Goal: Information Seeking & Learning: Learn about a topic

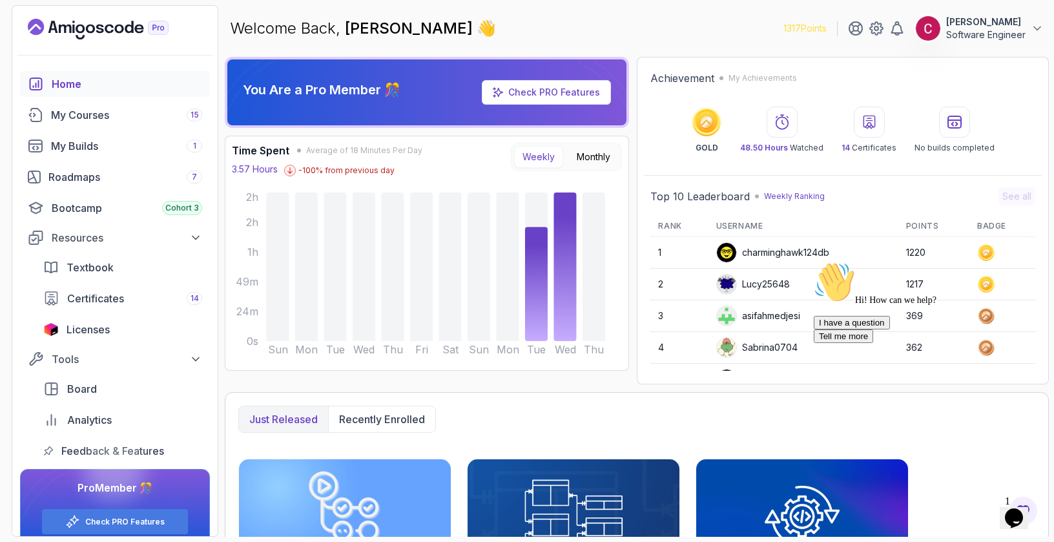
drag, startPoint x: 87, startPoint y: 180, endPoint x: 425, endPoint y: 12, distance: 377.1
click at [87, 180] on div "Roadmaps 7" at bounding box center [125, 176] width 154 height 15
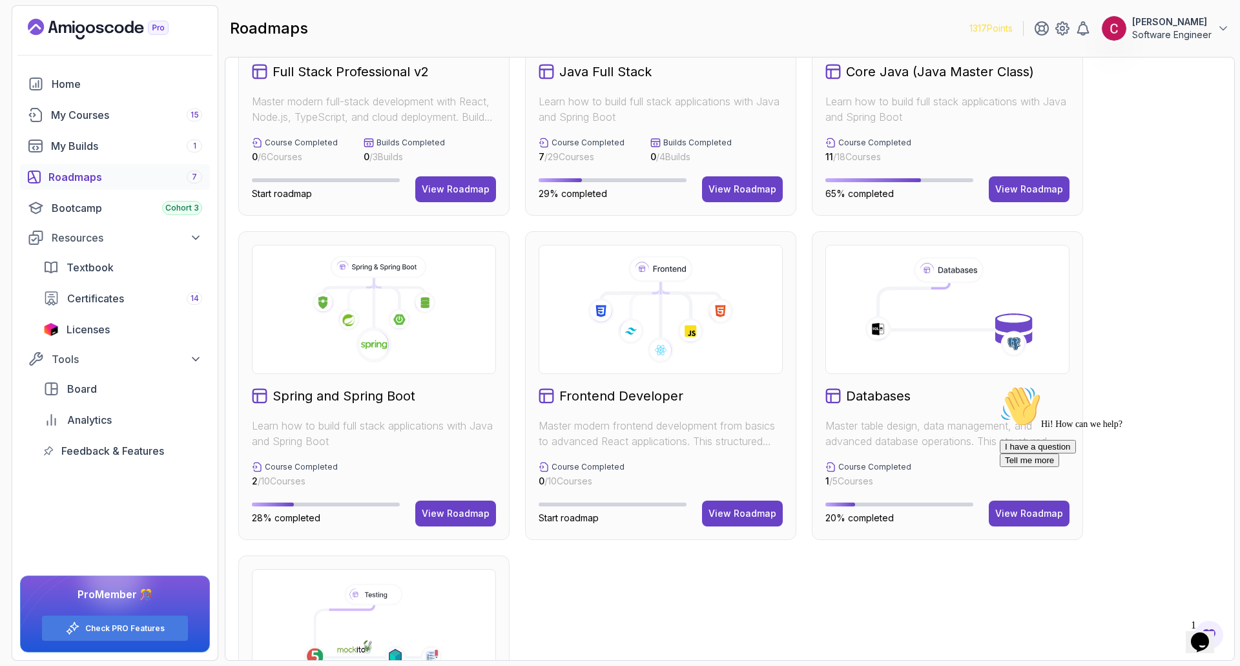
scroll to position [258, 0]
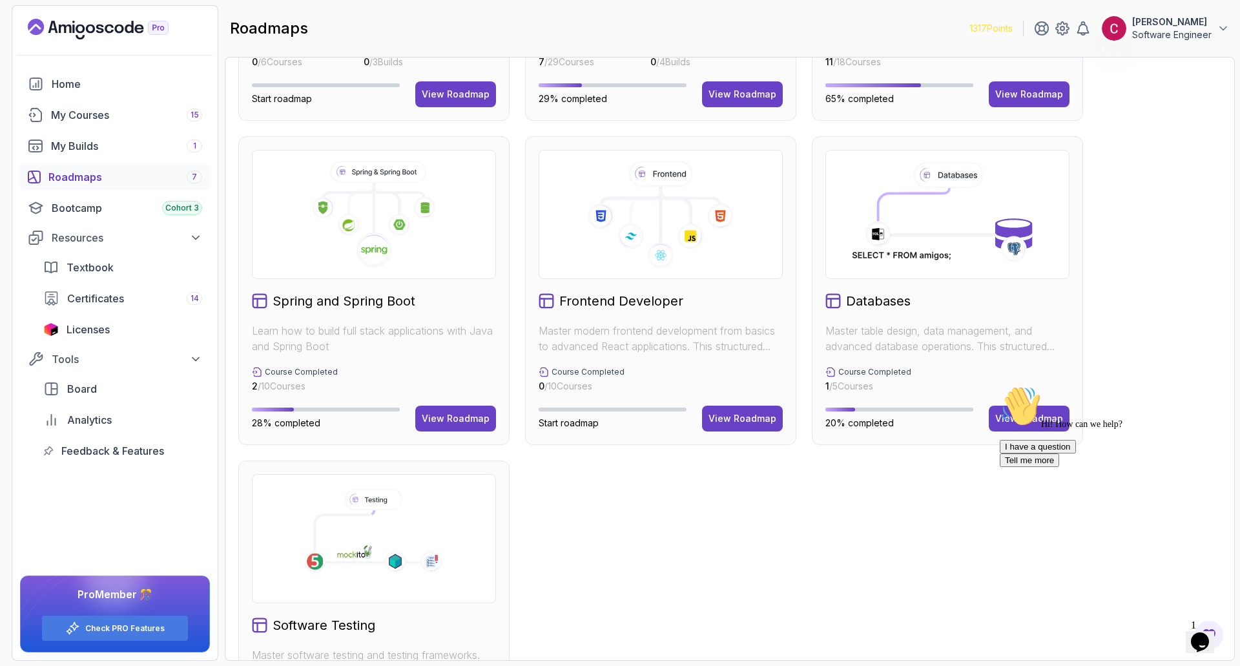
click at [379, 236] on icon at bounding box center [374, 250] width 36 height 36
click at [444, 405] on div "Spring and Spring Boot Learn how to build full stack applications with Java and…" at bounding box center [373, 290] width 271 height 309
click at [467, 418] on div "View Roadmap" at bounding box center [456, 418] width 68 height 13
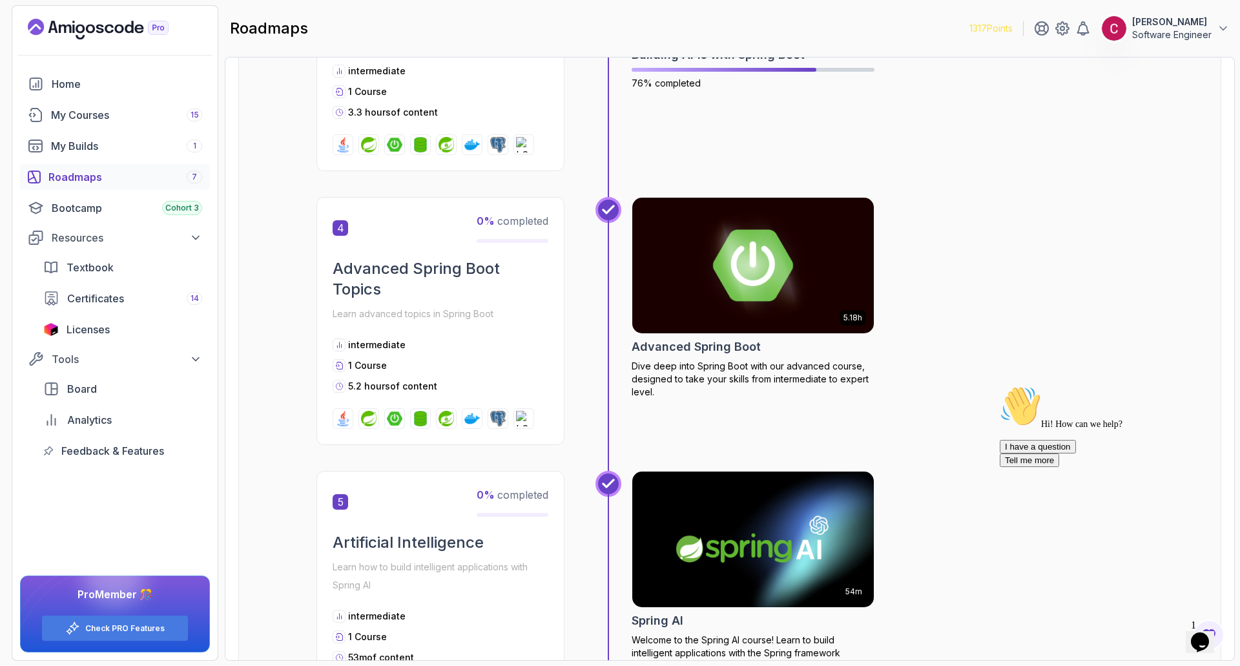
scroll to position [852, 0]
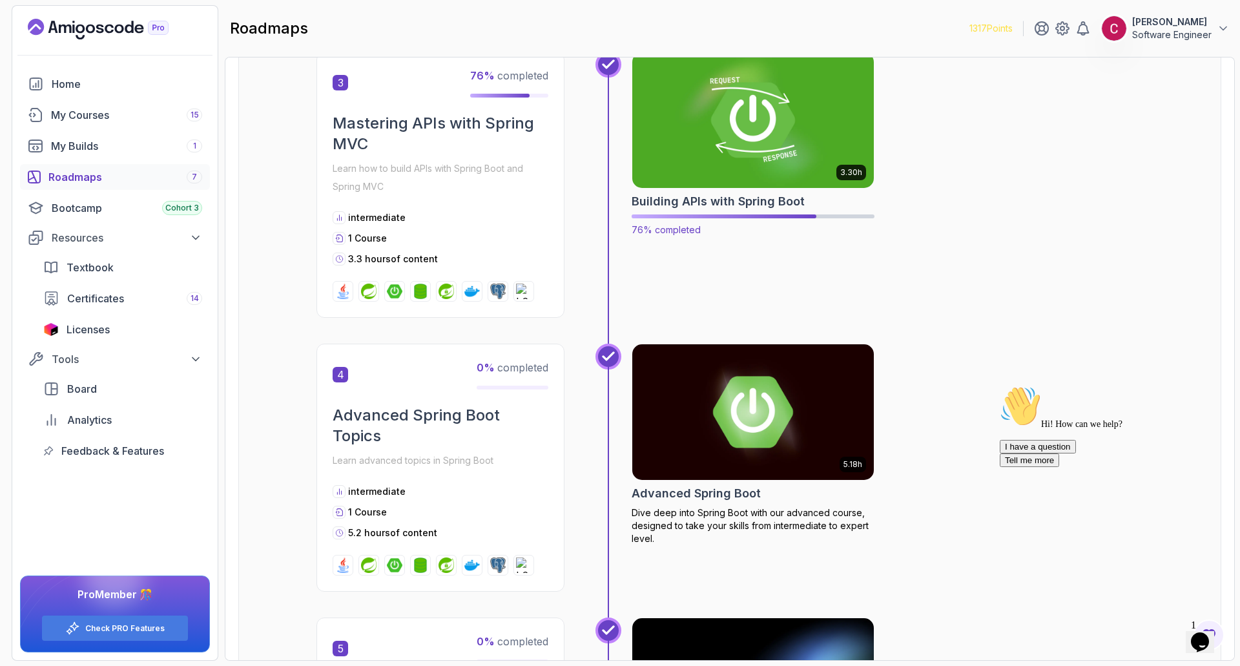
click at [727, 139] on img at bounding box center [753, 120] width 254 height 142
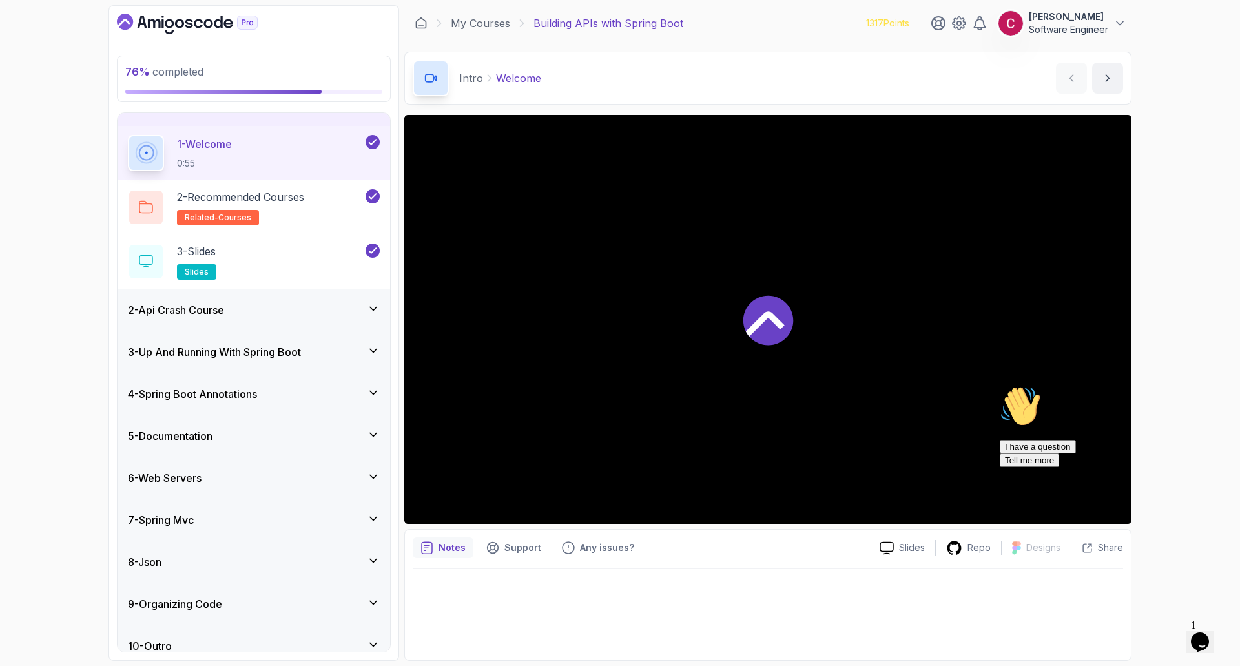
scroll to position [43, 0]
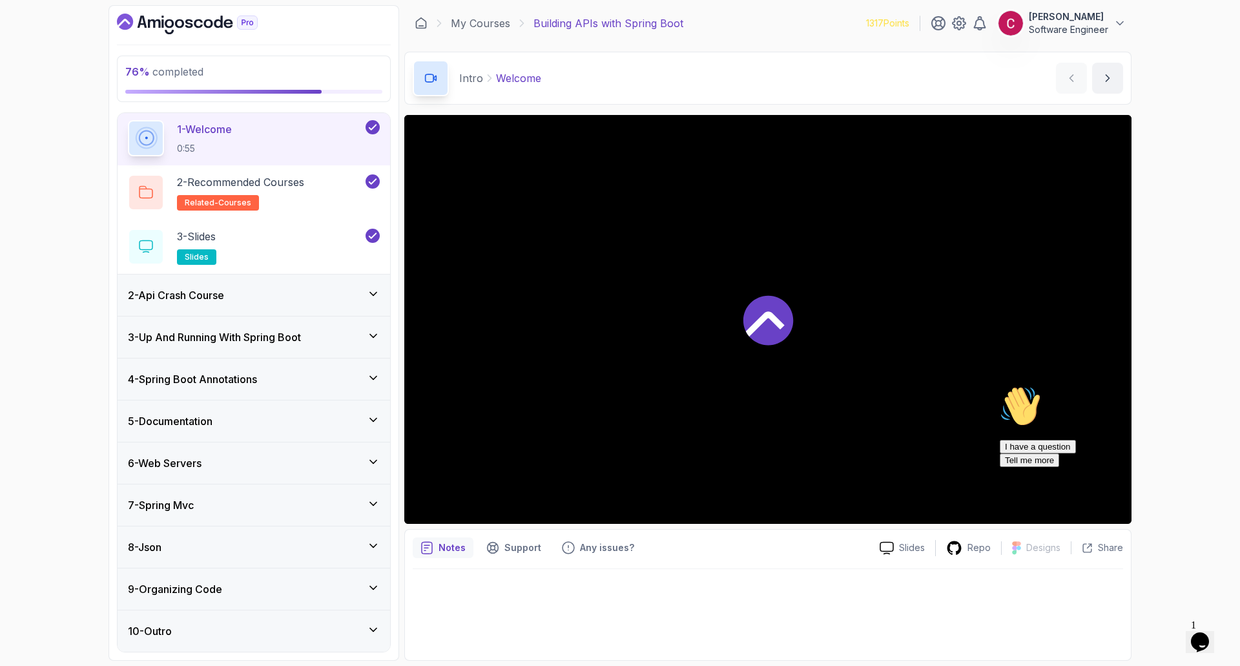
click at [185, 541] on h3 "9 - Organizing Code" at bounding box center [175, 588] width 94 height 15
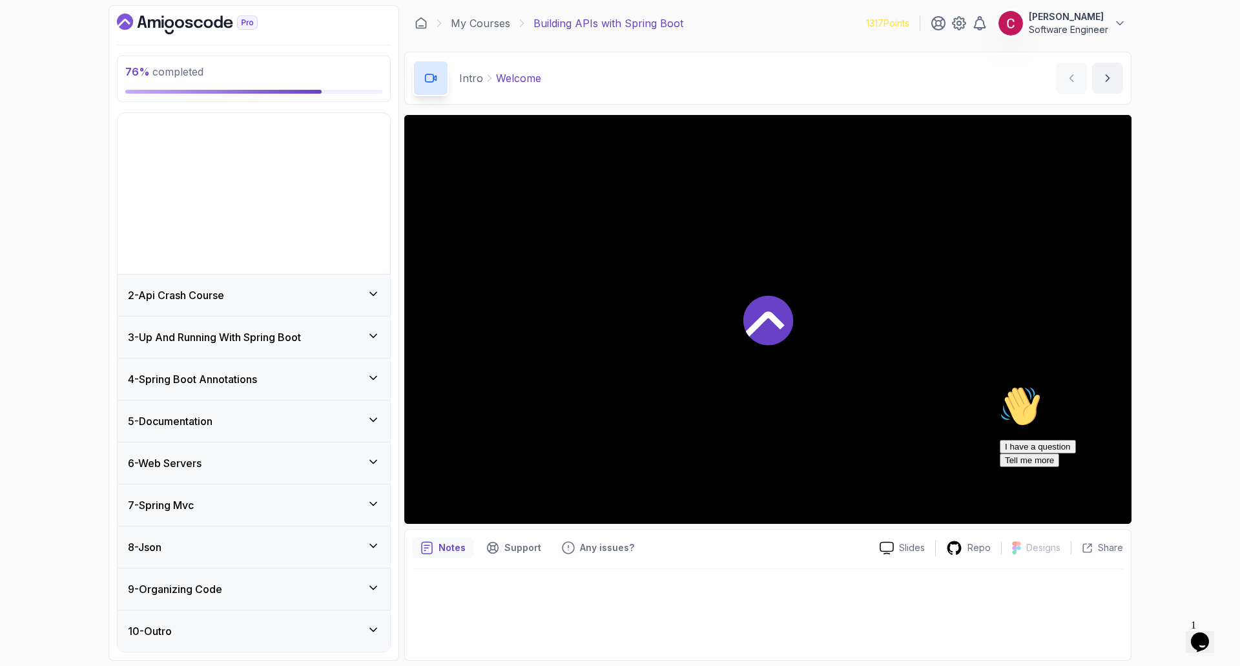
scroll to position [0, 0]
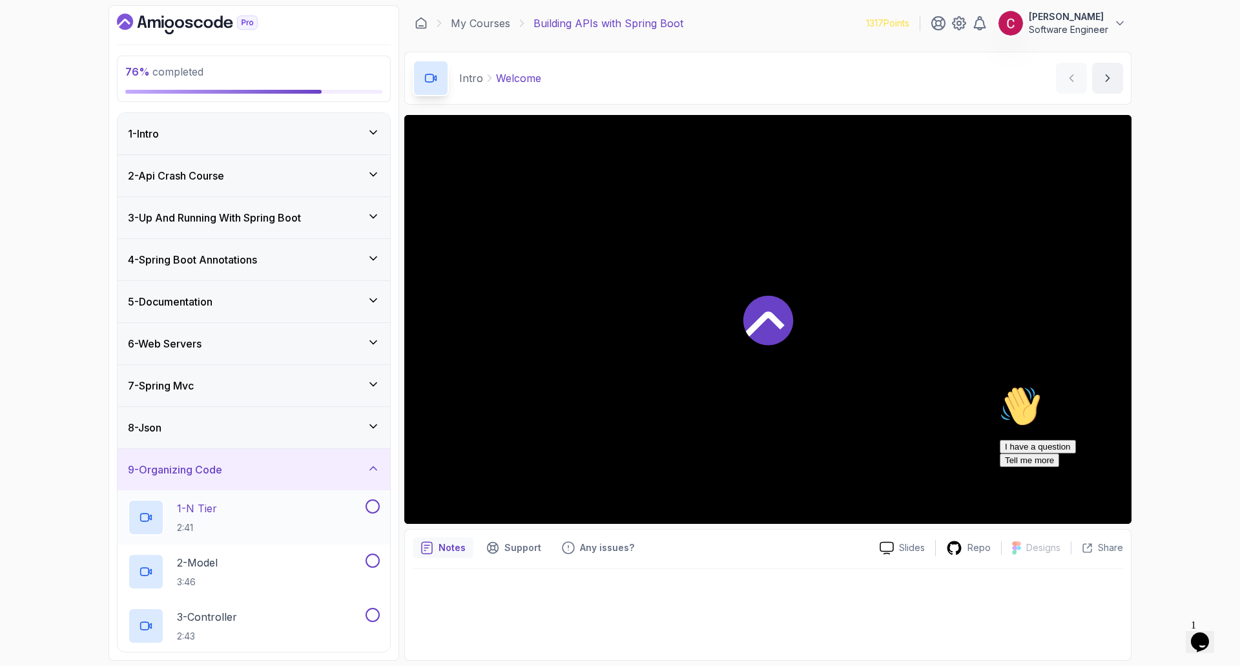
click at [271, 512] on div "1 - N Tier 2:41" at bounding box center [245, 517] width 235 height 36
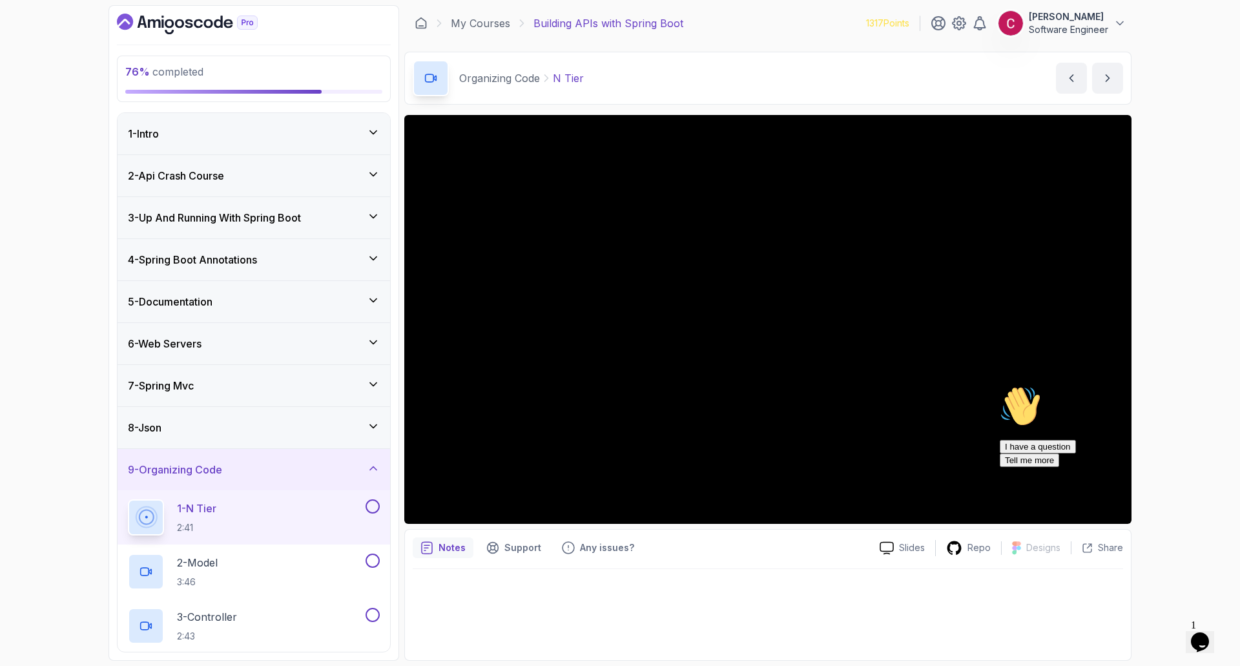
click at [1000, 385] on icon "Chat attention grabber" at bounding box center [1000, 385] width 0 height 0
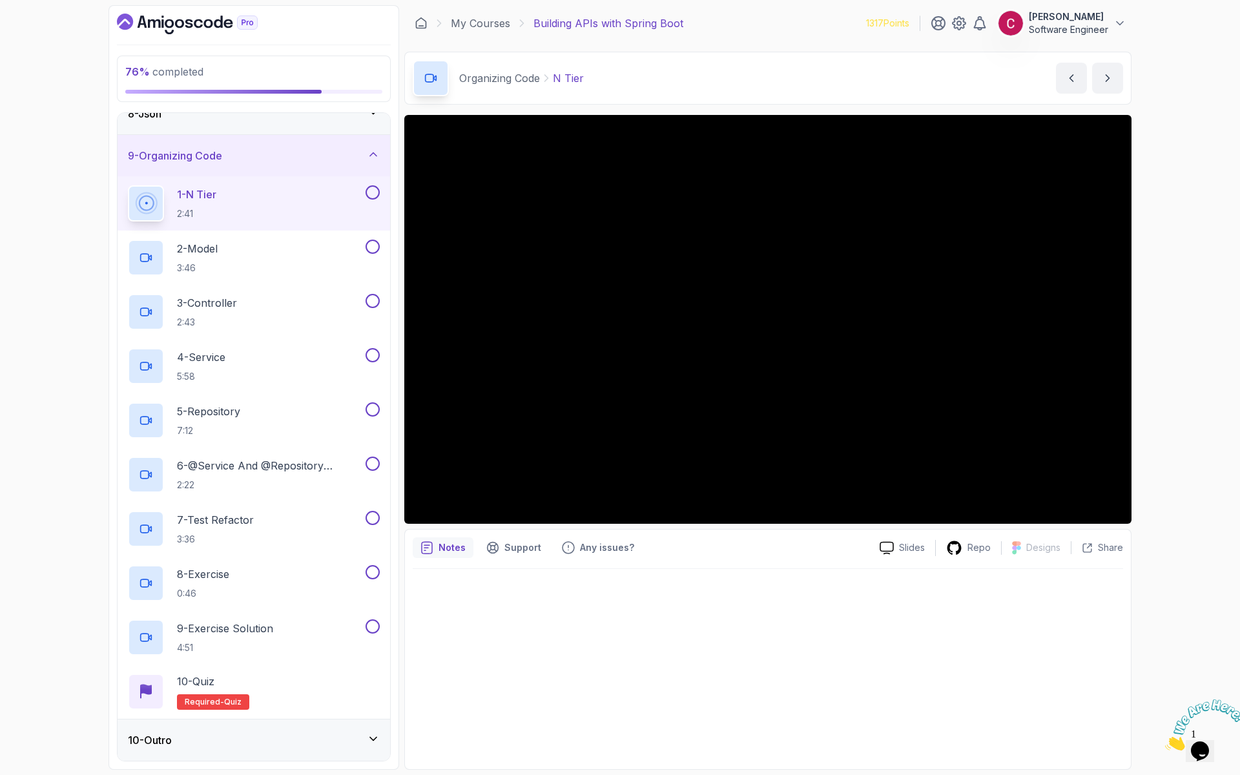
scroll to position [323, 0]
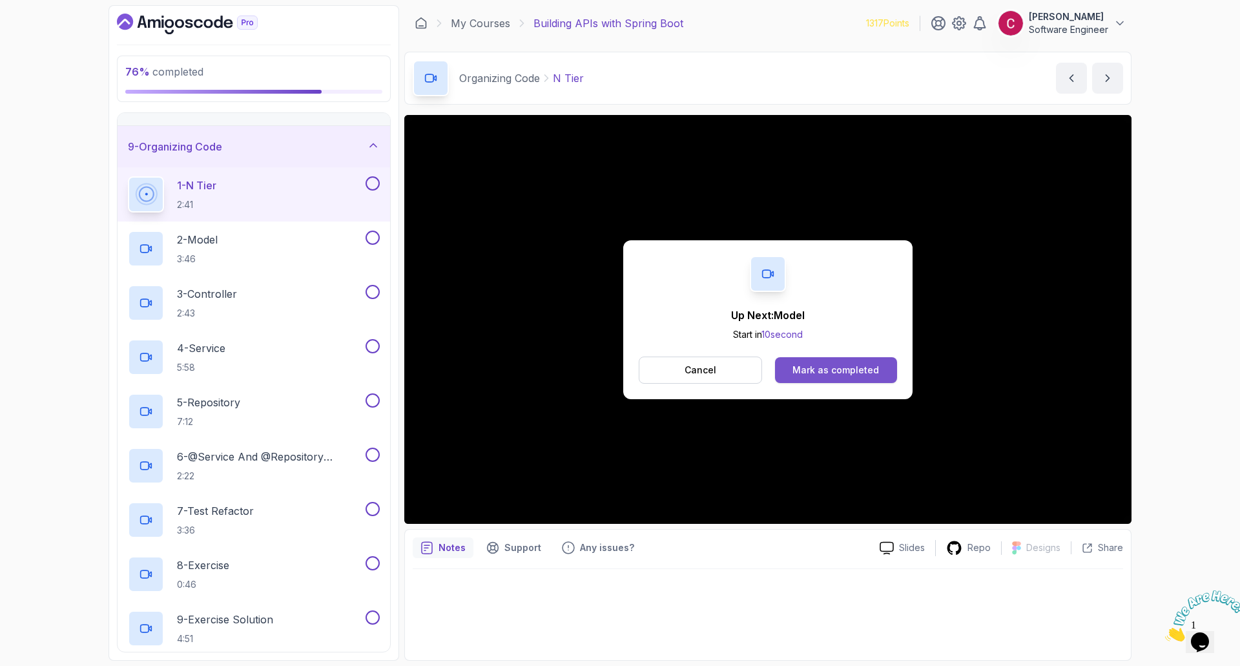
click at [798, 367] on div "Mark as completed" at bounding box center [835, 370] width 87 height 13
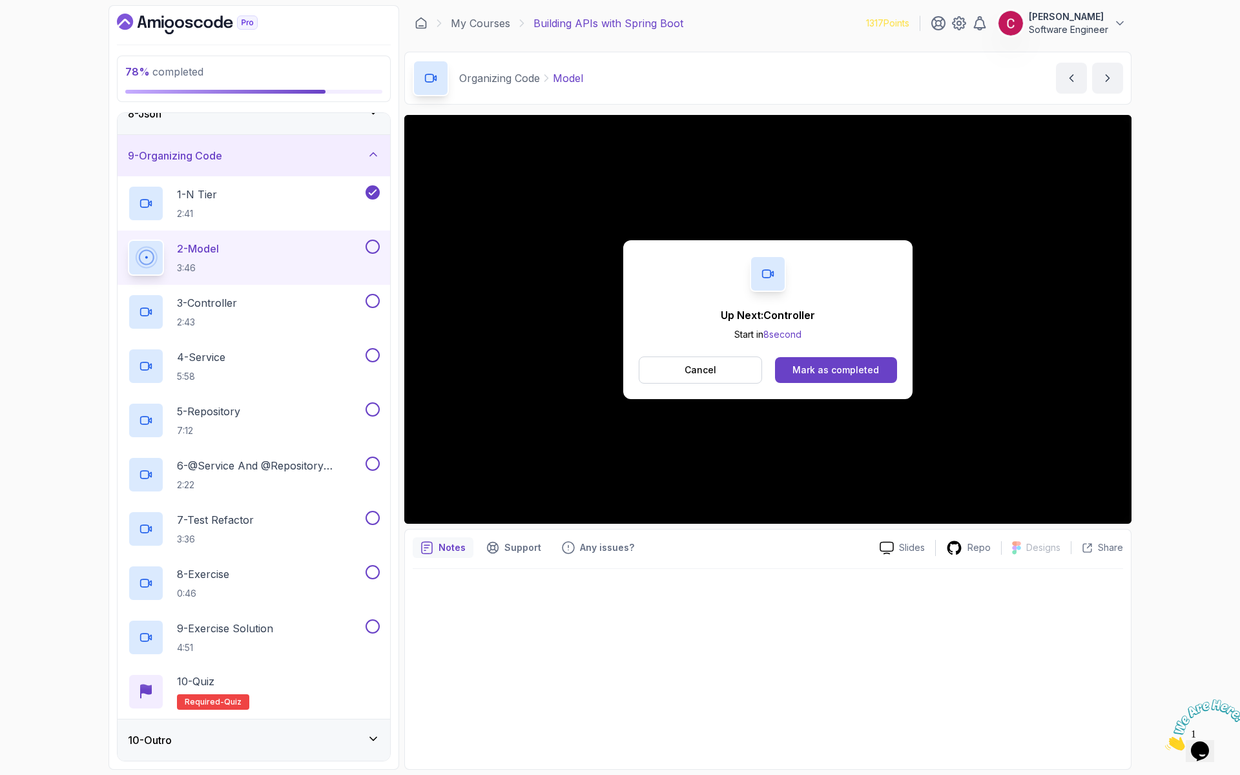
scroll to position [323, 0]
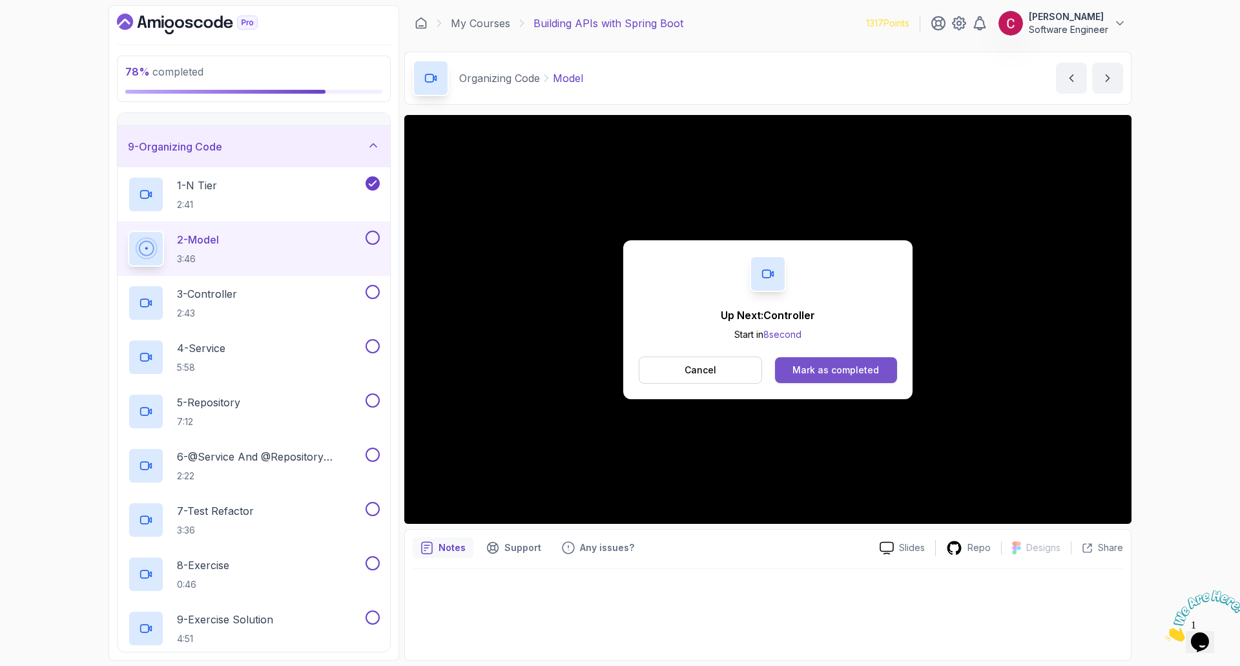
click at [855, 362] on button "Mark as completed" at bounding box center [836, 370] width 122 height 26
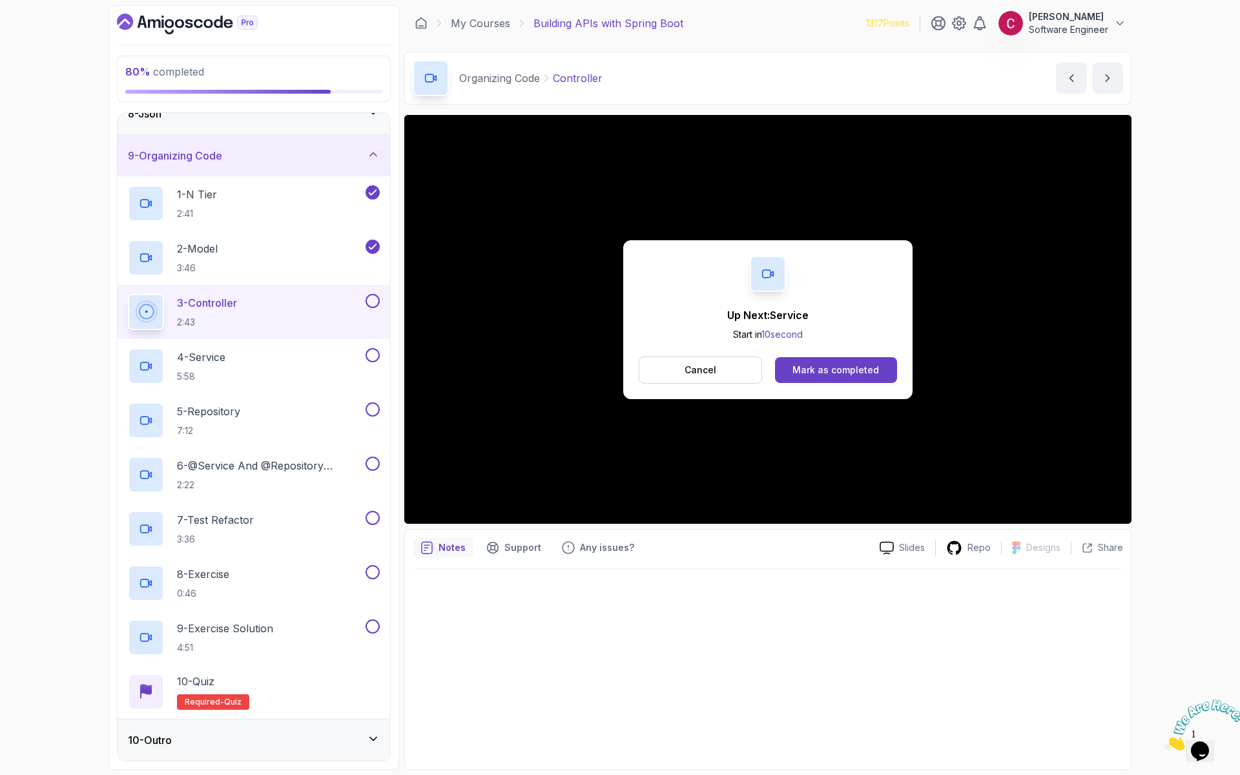
scroll to position [323, 0]
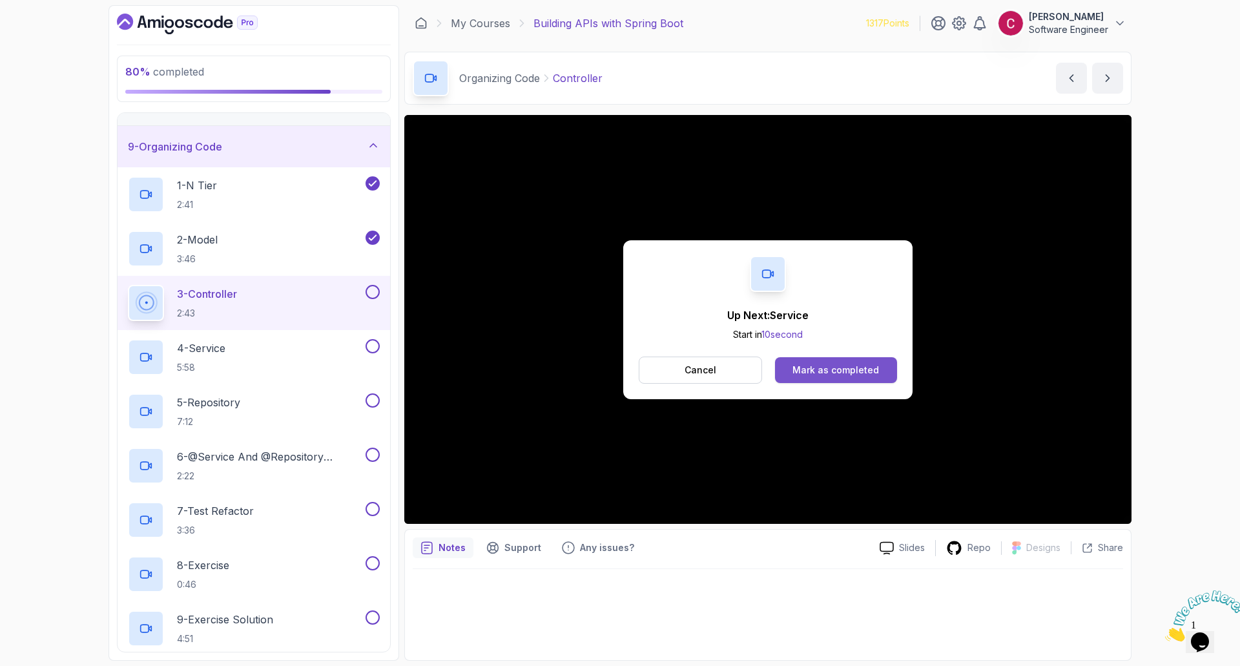
click at [816, 376] on button "Mark as completed" at bounding box center [836, 370] width 122 height 26
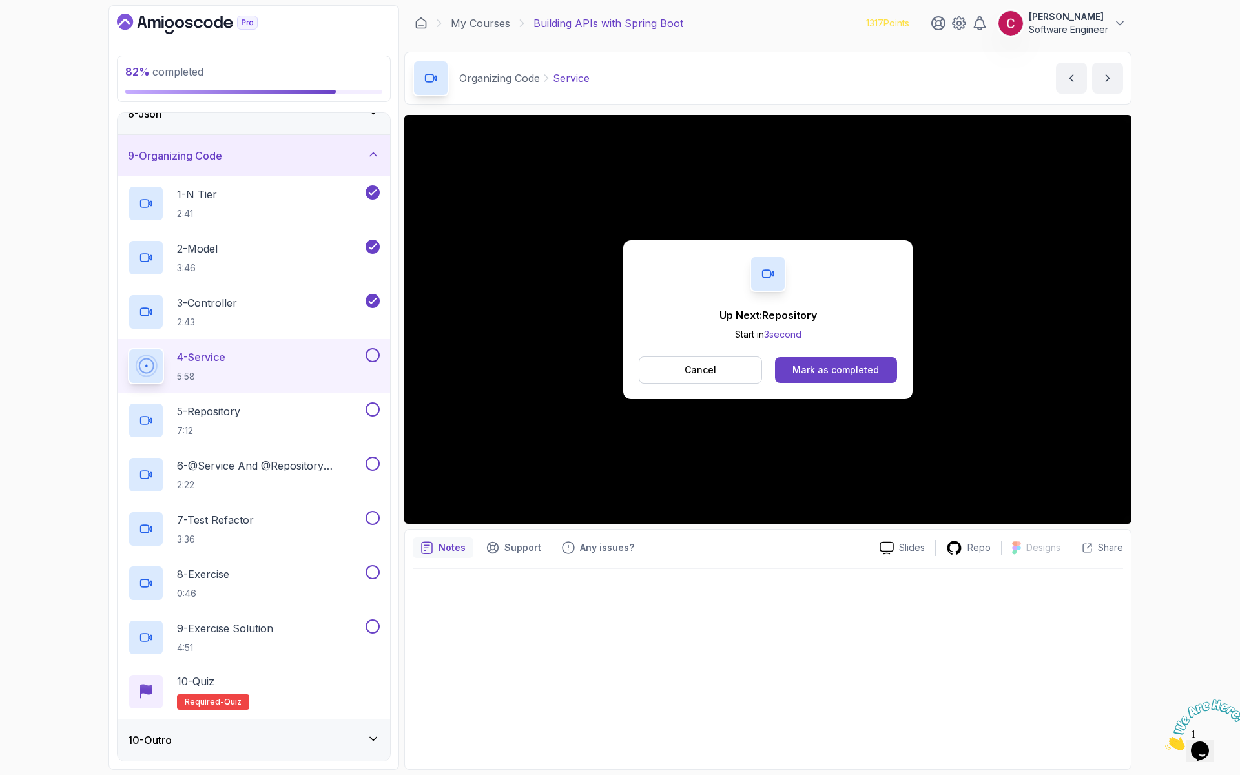
scroll to position [323, 0]
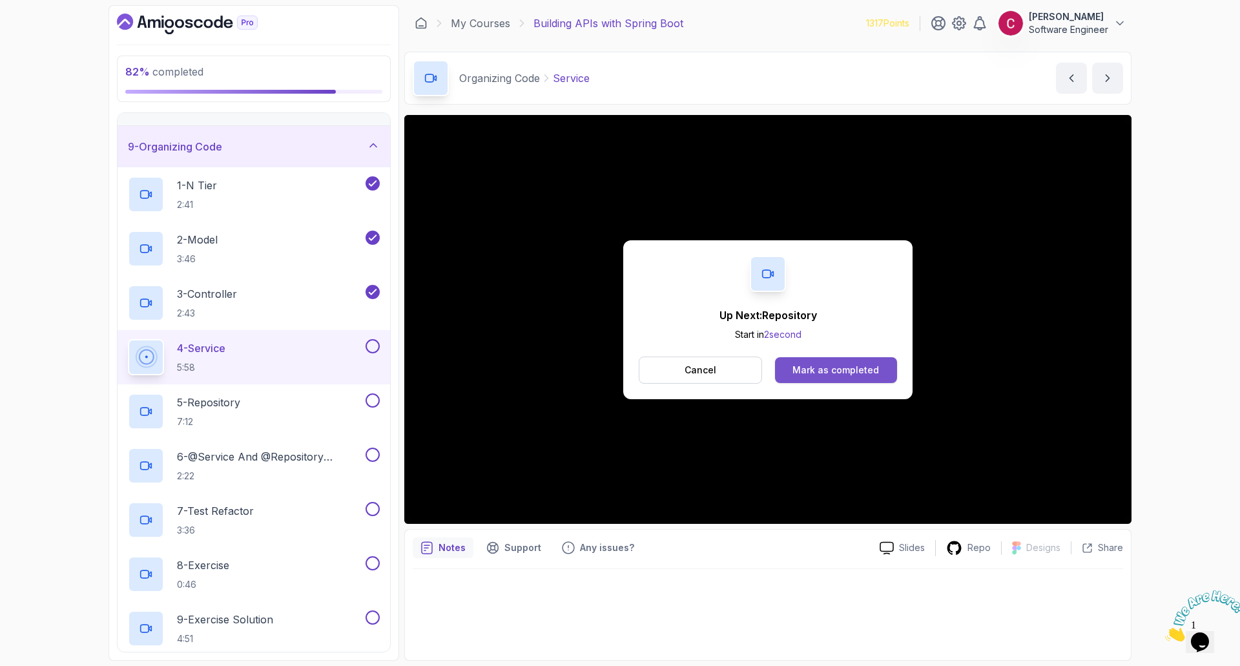
click at [839, 373] on div "Mark as completed" at bounding box center [835, 370] width 87 height 13
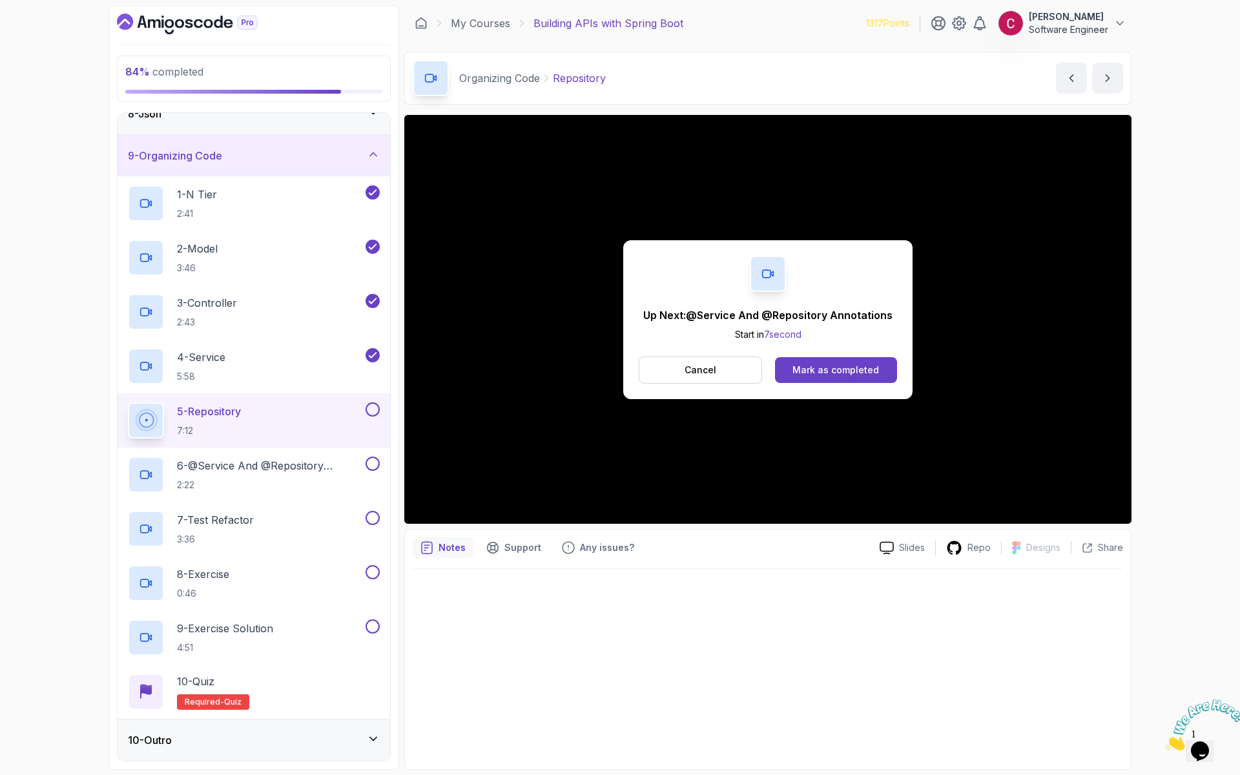
scroll to position [323, 0]
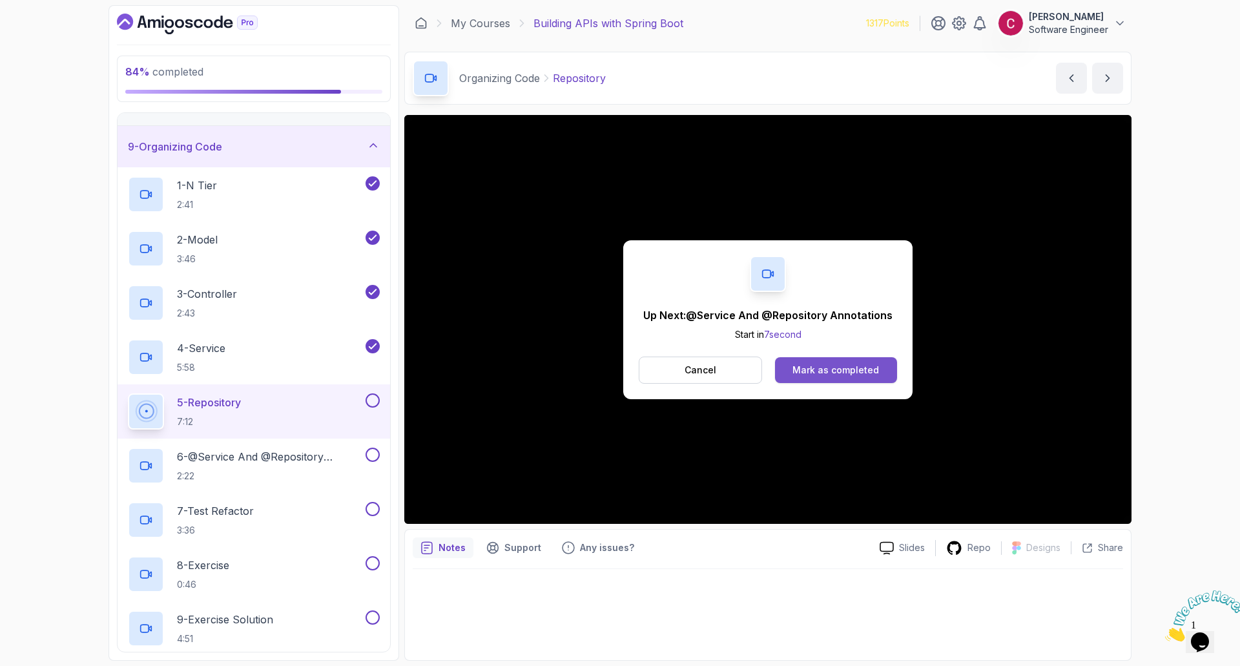
click at [865, 370] on div "Mark as completed" at bounding box center [835, 370] width 87 height 13
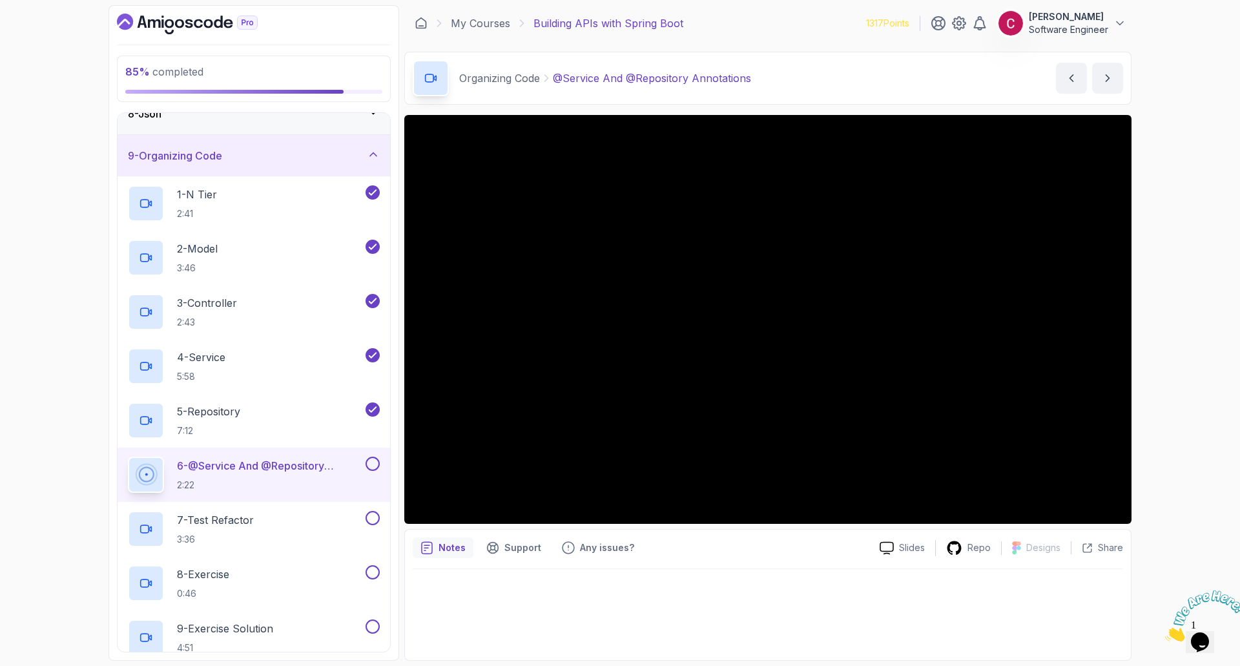
scroll to position [323, 0]
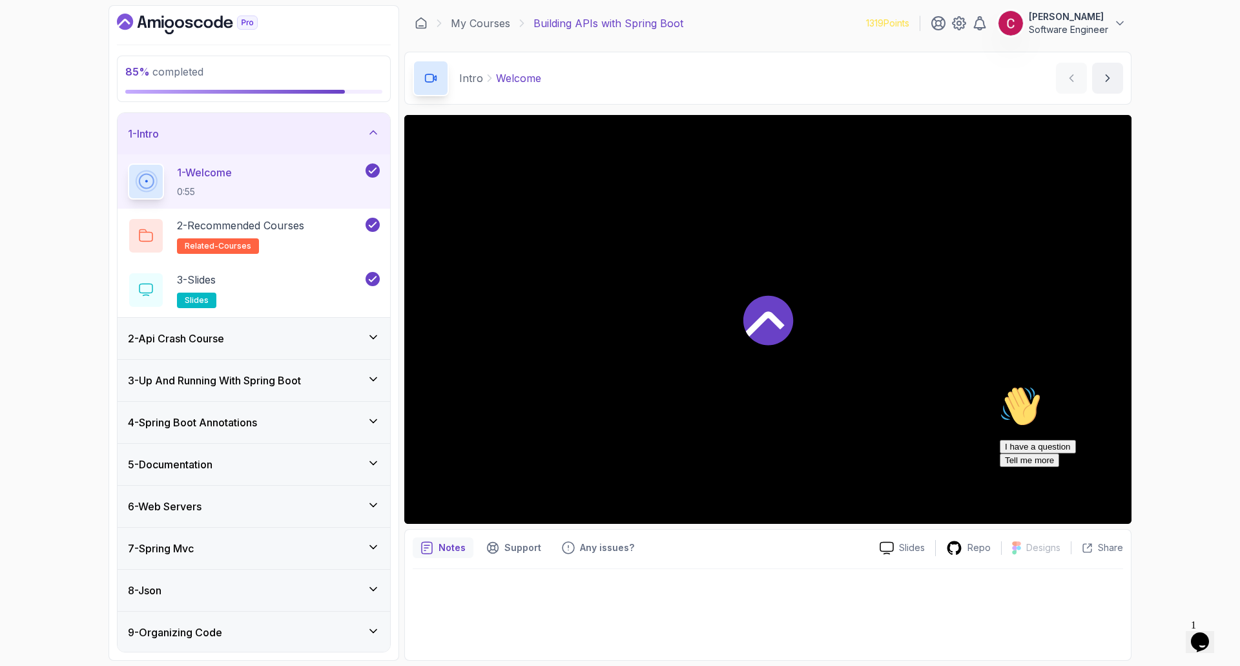
scroll to position [43, 0]
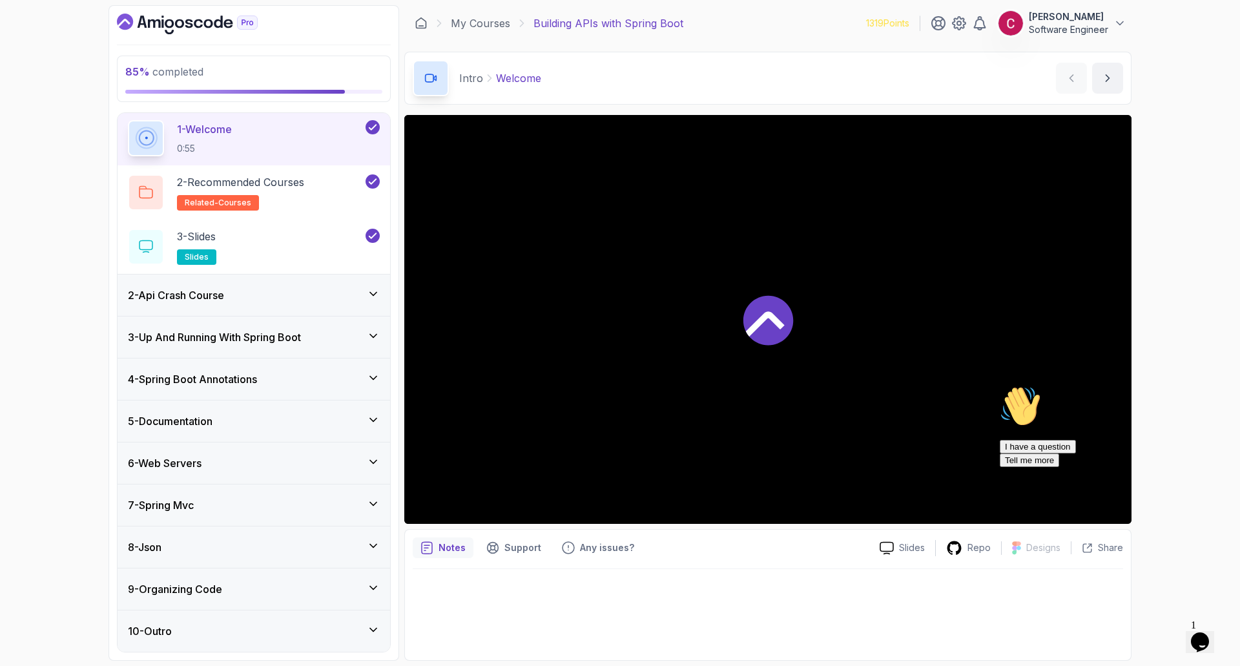
click at [201, 628] on div "10 - Outro" at bounding box center [254, 630] width 252 height 15
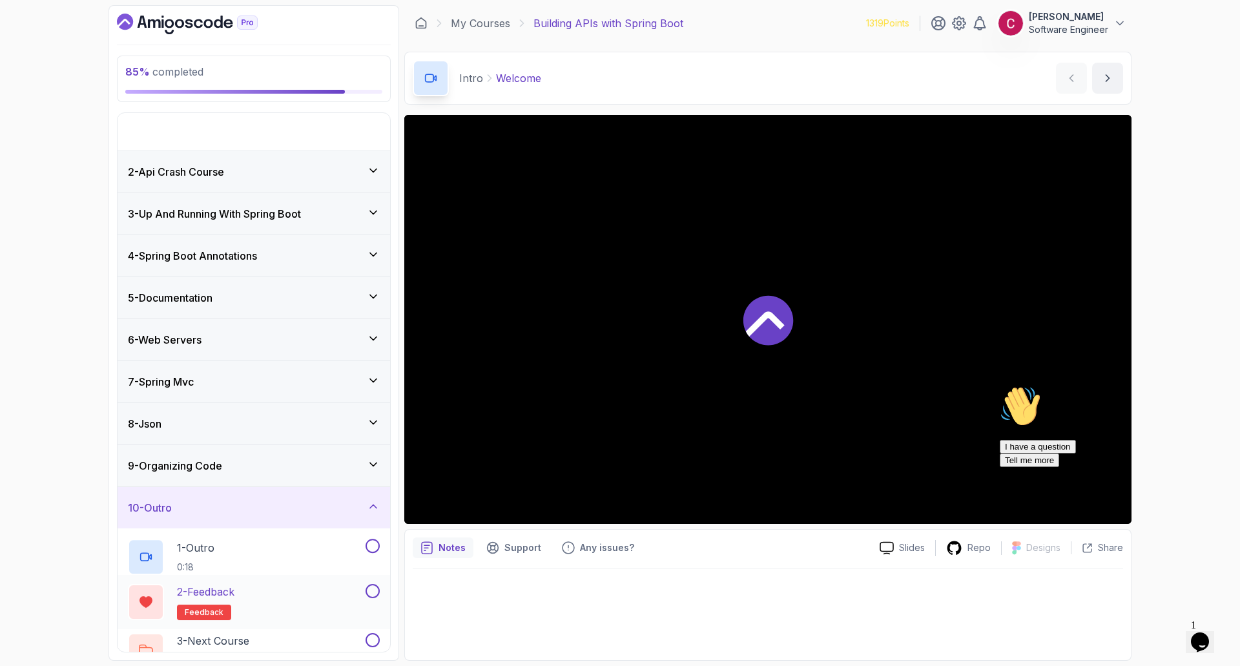
scroll to position [0, 0]
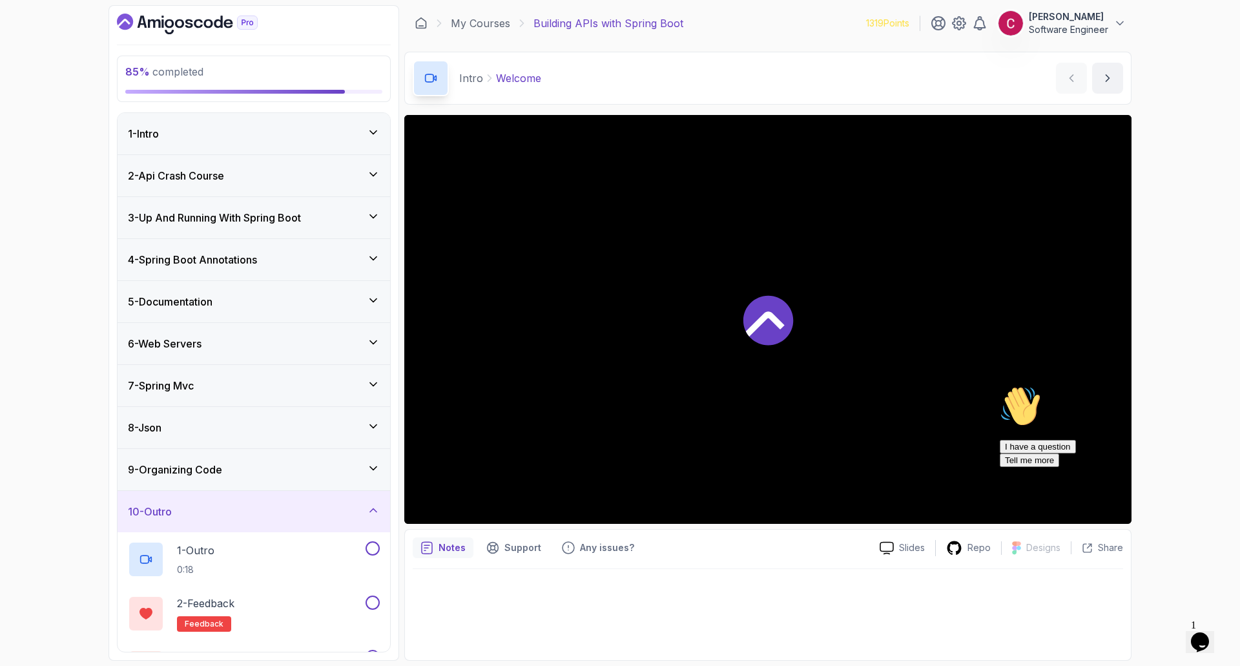
click at [232, 480] on div "9 - Organizing Code" at bounding box center [254, 469] width 272 height 41
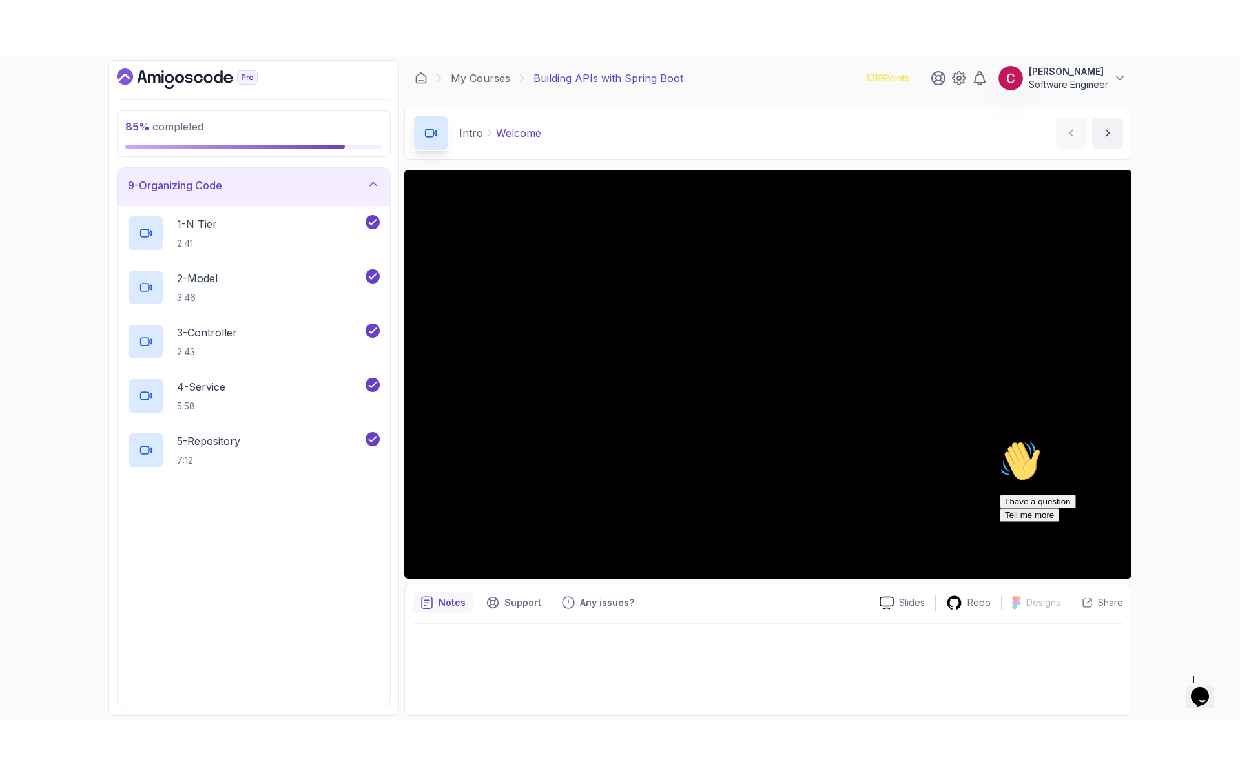
scroll to position [423, 0]
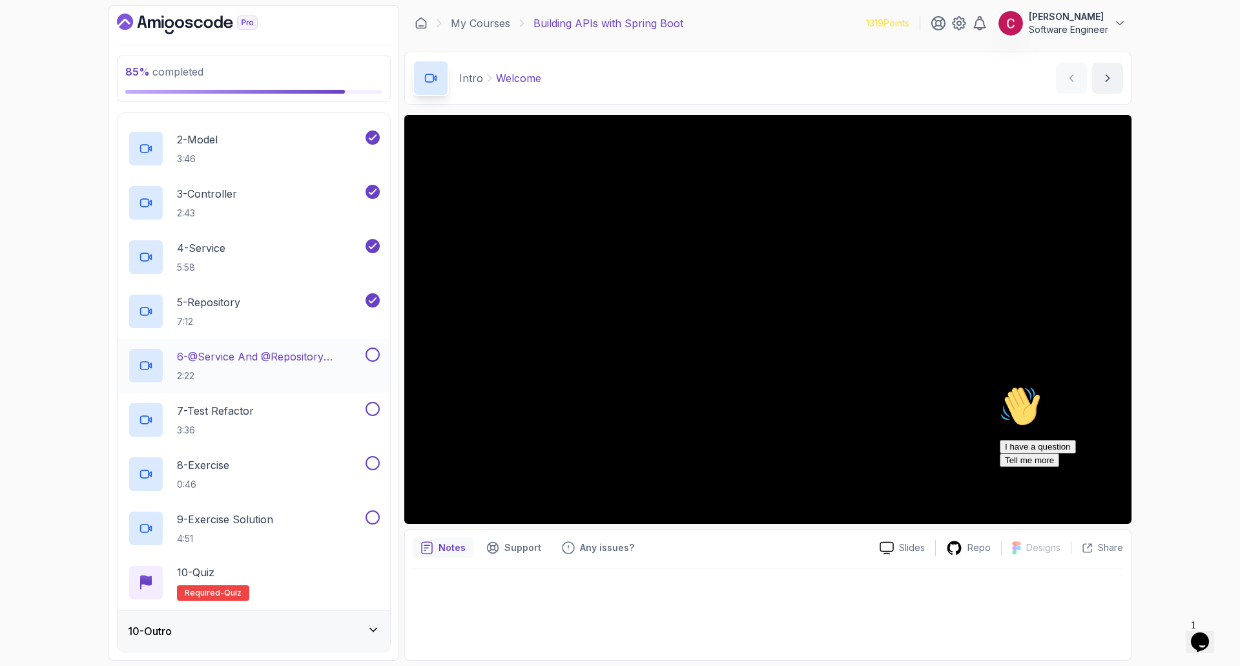
click at [302, 361] on p "6 - @Service And @Repository Annotations" at bounding box center [270, 356] width 186 height 15
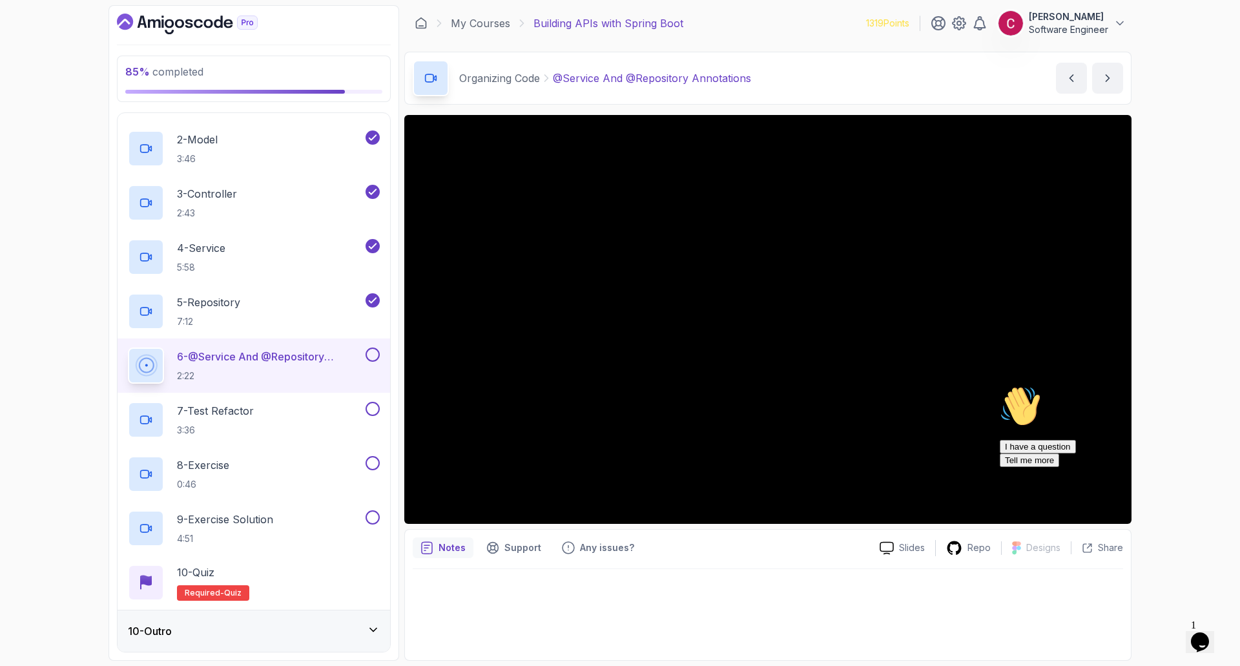
click at [1000, 385] on icon "Chat attention grabber" at bounding box center [1000, 385] width 0 height 0
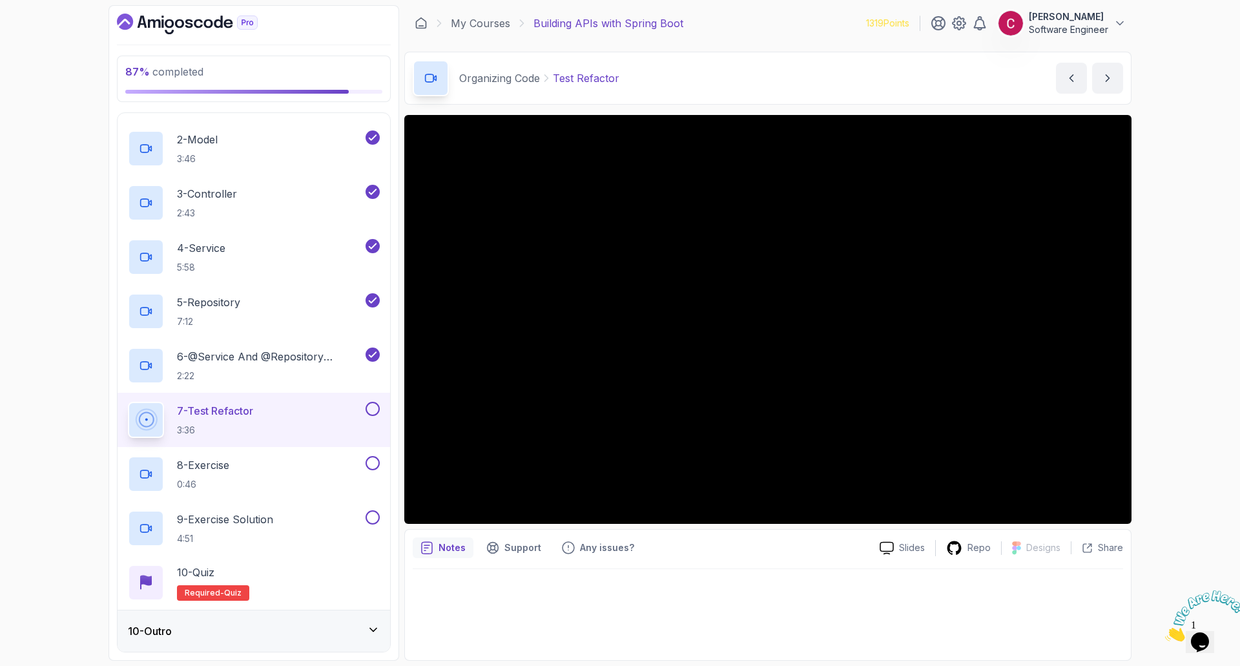
drag, startPoint x: 1161, startPoint y: 168, endPoint x: 1172, endPoint y: 172, distance: 11.9
click at [1170, 172] on div "87 % completed 1 - Intro 2 - Api Crash Course 3 - Up And Running With Spring Bo…" at bounding box center [620, 333] width 1240 height 666
click at [1167, 196] on div "87 % completed 1 - Intro 2 - Api Crash Course 3 - Up And Running With Spring Bo…" at bounding box center [620, 333] width 1240 height 666
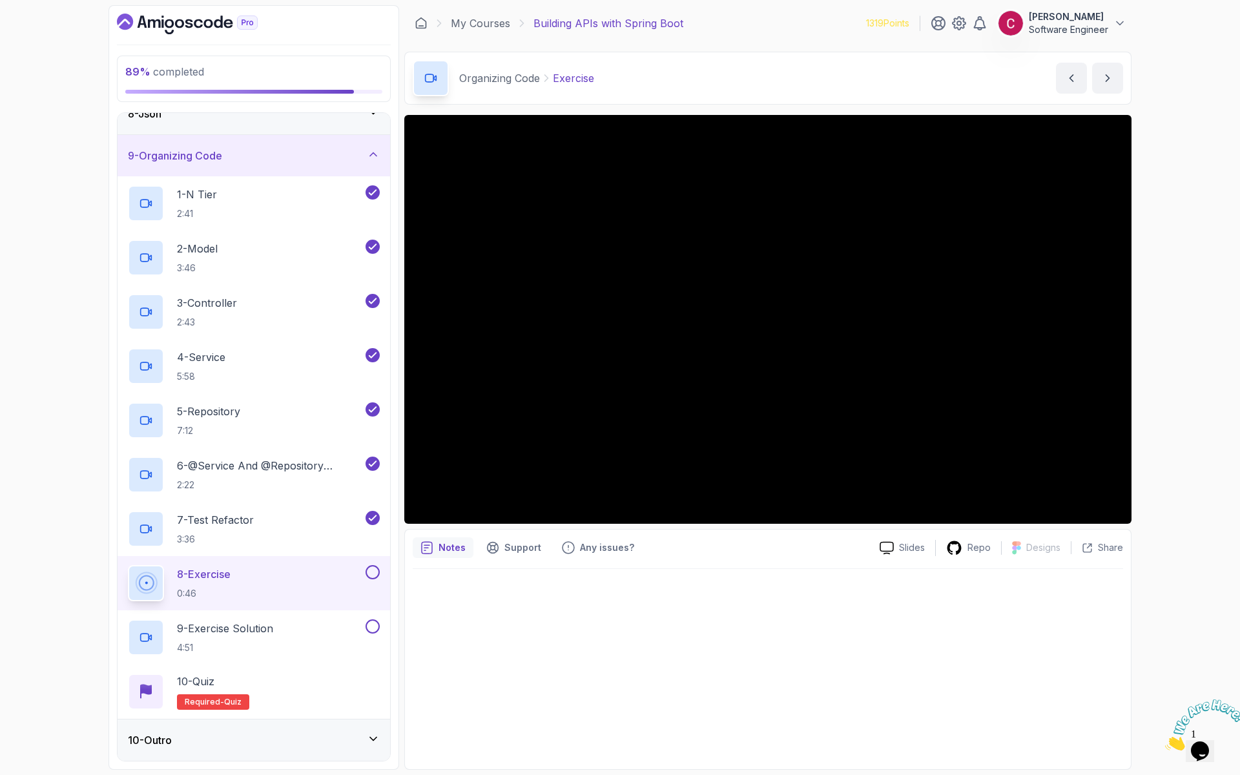
scroll to position [423, 0]
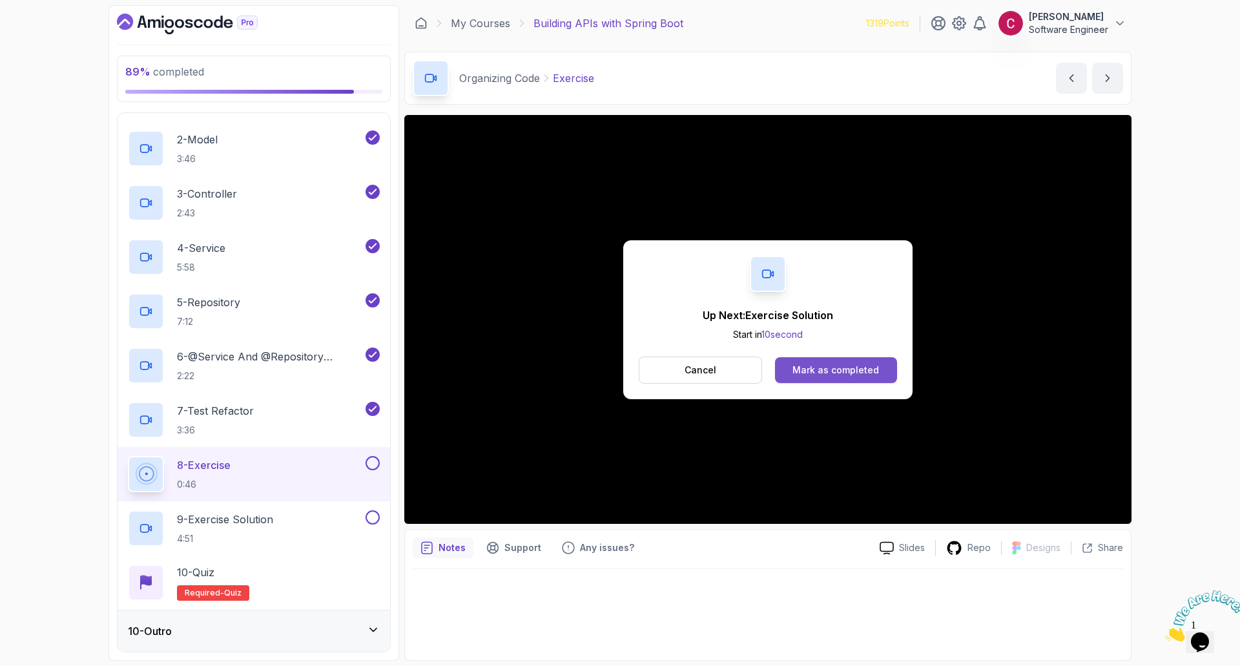
click at [839, 367] on div "Mark as completed" at bounding box center [835, 370] width 87 height 13
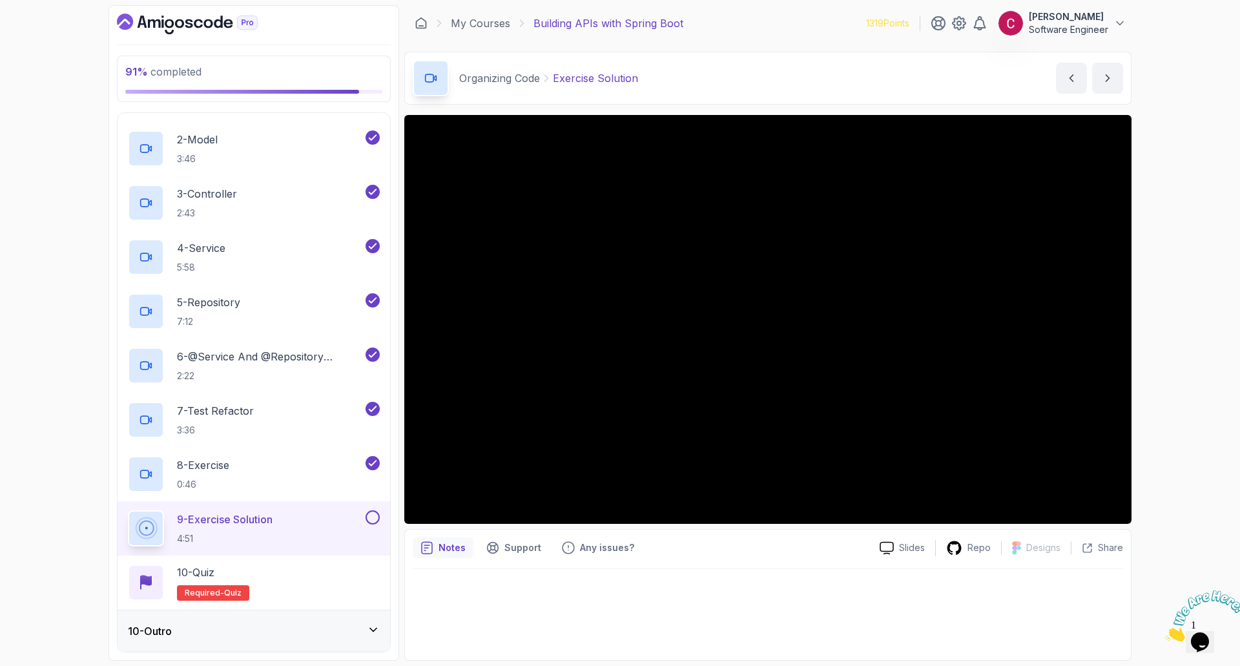
scroll to position [314, 0]
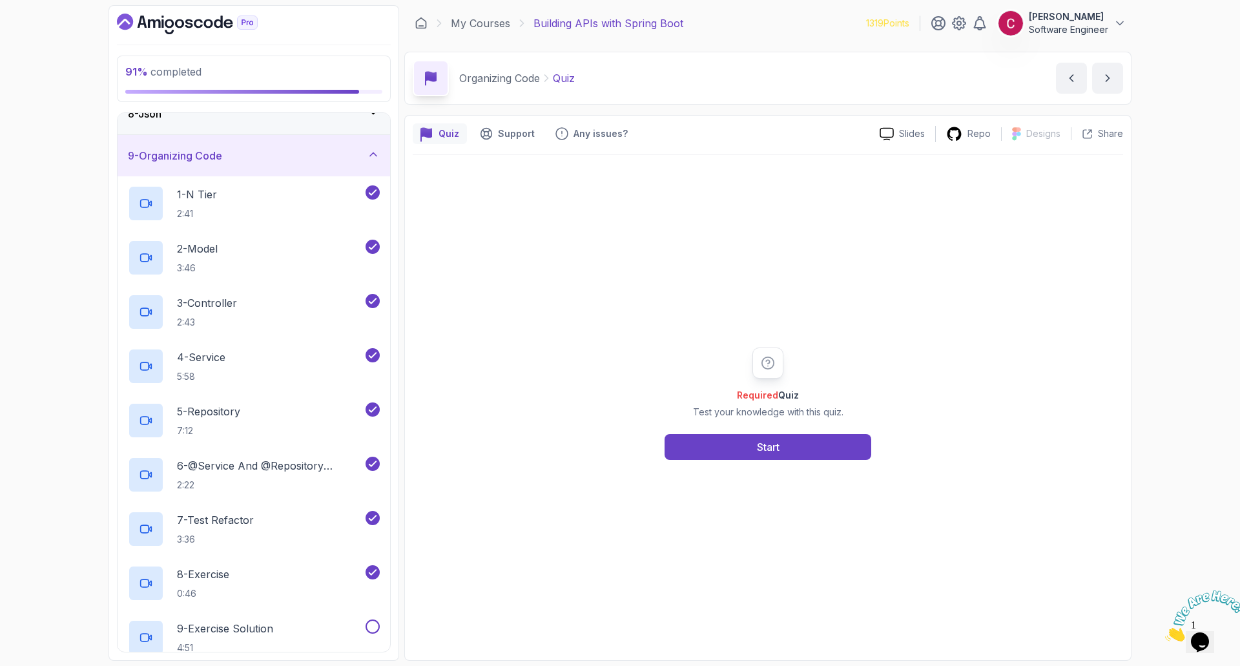
scroll to position [423, 0]
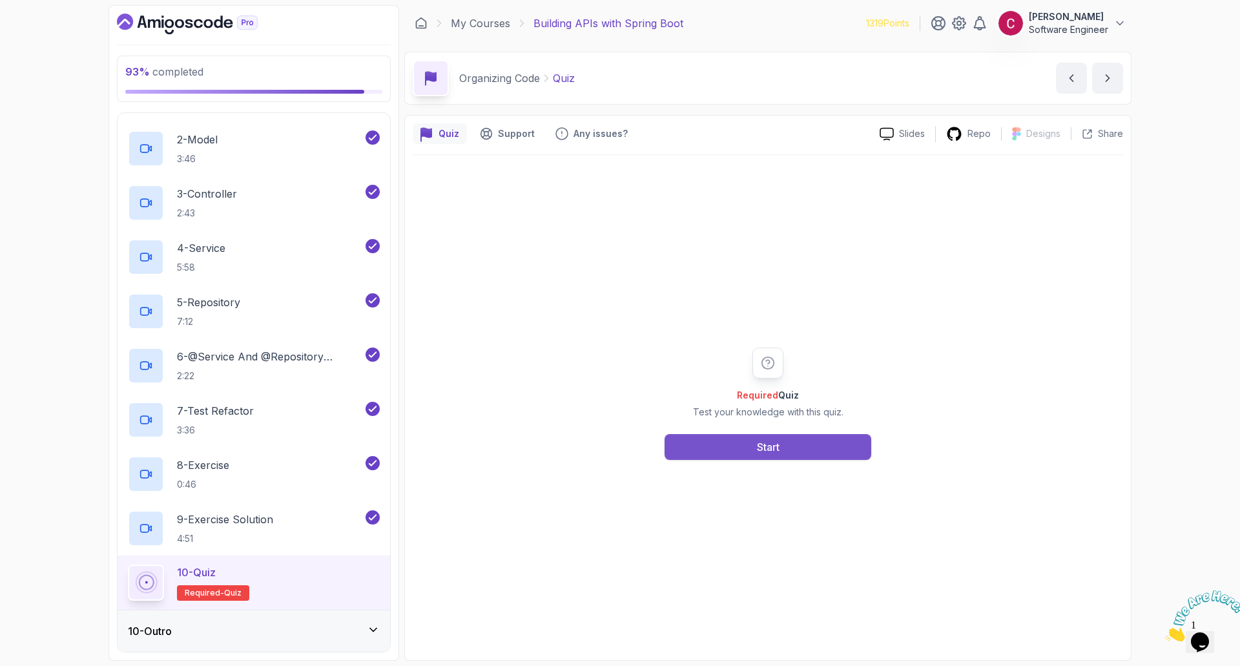
click at [752, 438] on button "Start" at bounding box center [767, 447] width 207 height 26
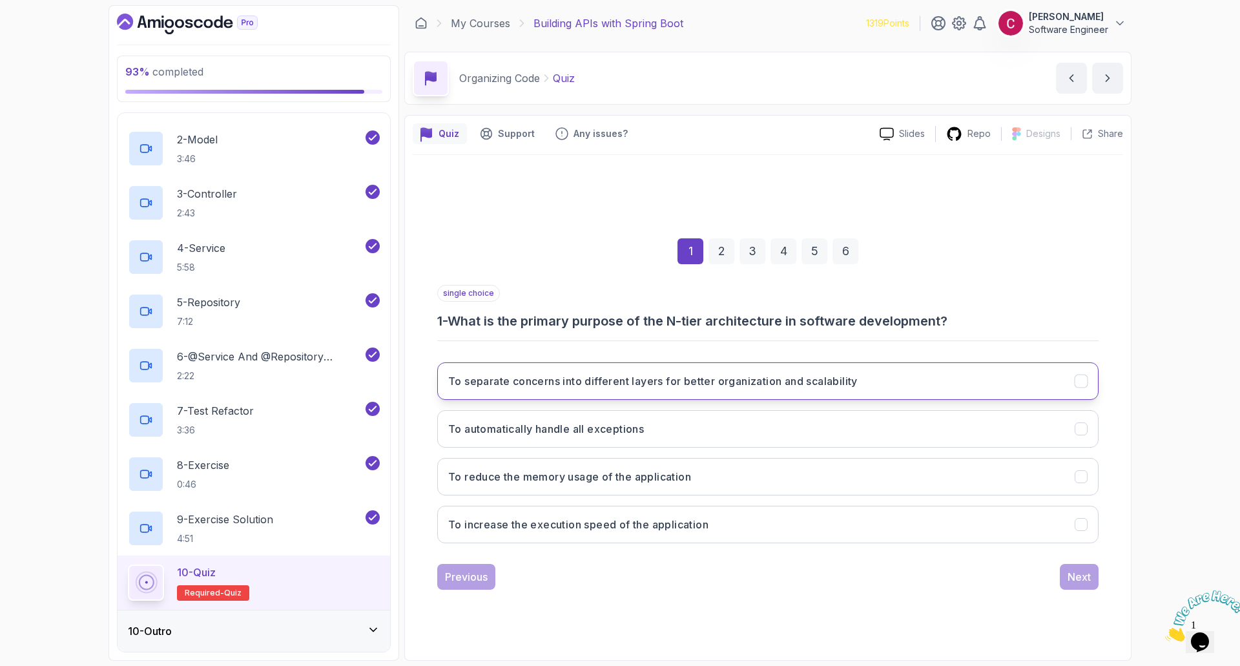
click at [629, 382] on h3 "To separate concerns into different layers for better organization and scalabil…" at bounding box center [652, 380] width 409 height 15
click at [1082, 580] on div "Next" at bounding box center [1078, 576] width 23 height 15
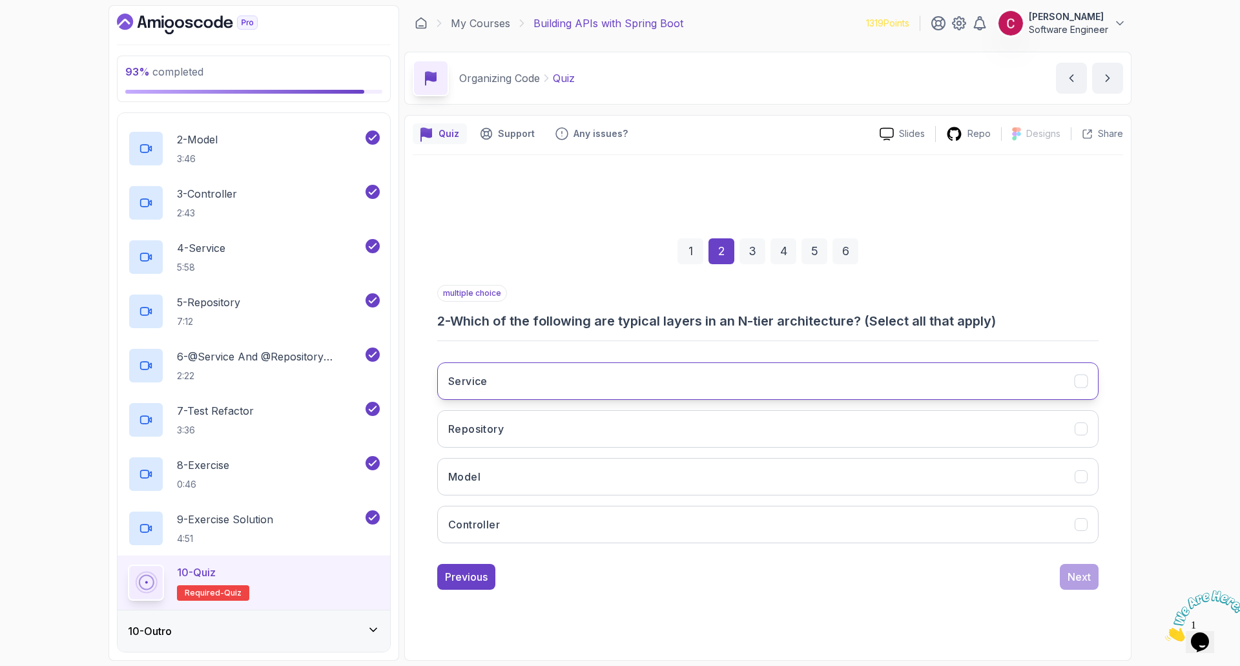
drag, startPoint x: 637, startPoint y: 369, endPoint x: 618, endPoint y: 383, distance: 23.6
click at [637, 369] on button "Service" at bounding box center [767, 380] width 661 height 37
click at [554, 428] on button "Repository" at bounding box center [767, 428] width 661 height 37
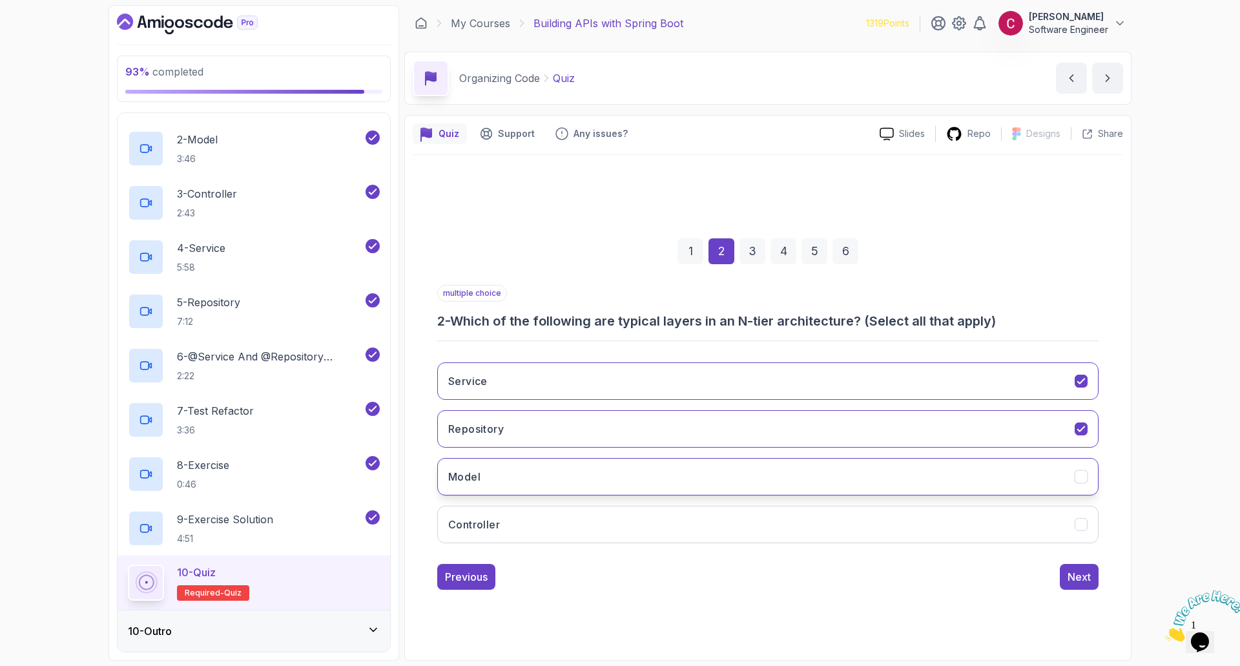
click at [528, 475] on button "Model" at bounding box center [767, 476] width 661 height 37
click at [507, 531] on button "Controller" at bounding box center [767, 524] width 661 height 37
click at [1065, 580] on button "Next" at bounding box center [1079, 577] width 39 height 26
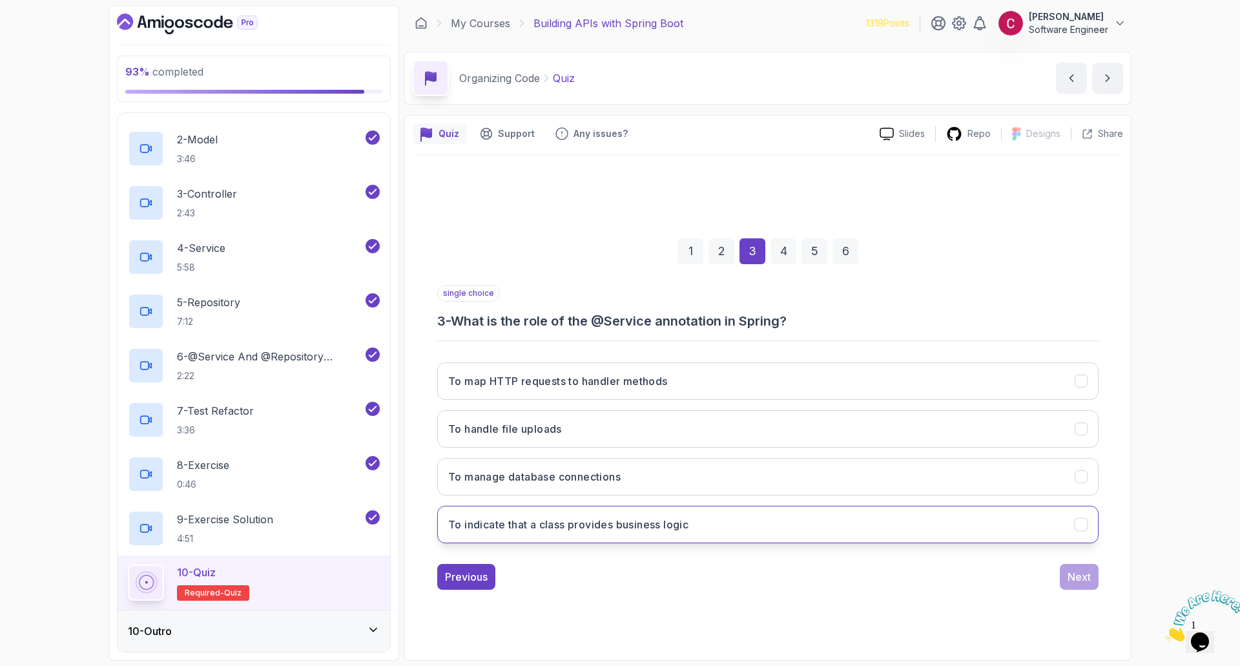
click at [593, 531] on h3 "To indicate that a class provides business logic" at bounding box center [568, 524] width 240 height 15
click at [1087, 574] on div "Next" at bounding box center [1078, 576] width 23 height 15
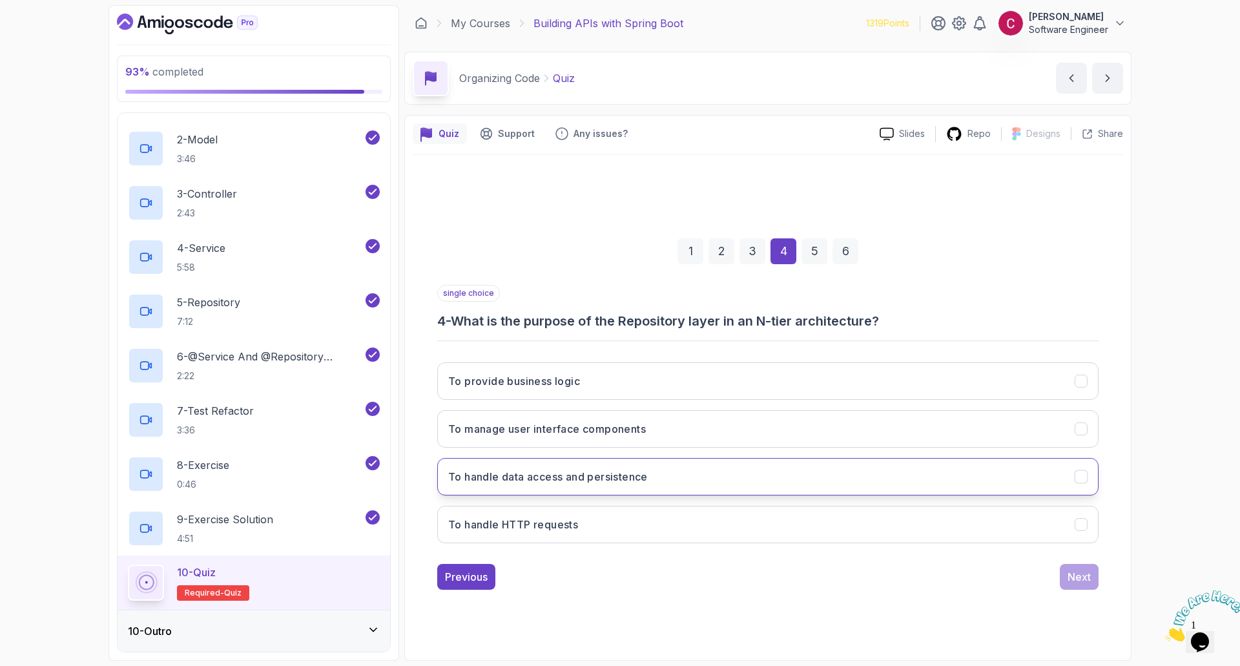
click at [534, 477] on h3 "To handle data access and persistence" at bounding box center [548, 476] width 200 height 15
click at [1071, 570] on div "Next" at bounding box center [1078, 576] width 23 height 15
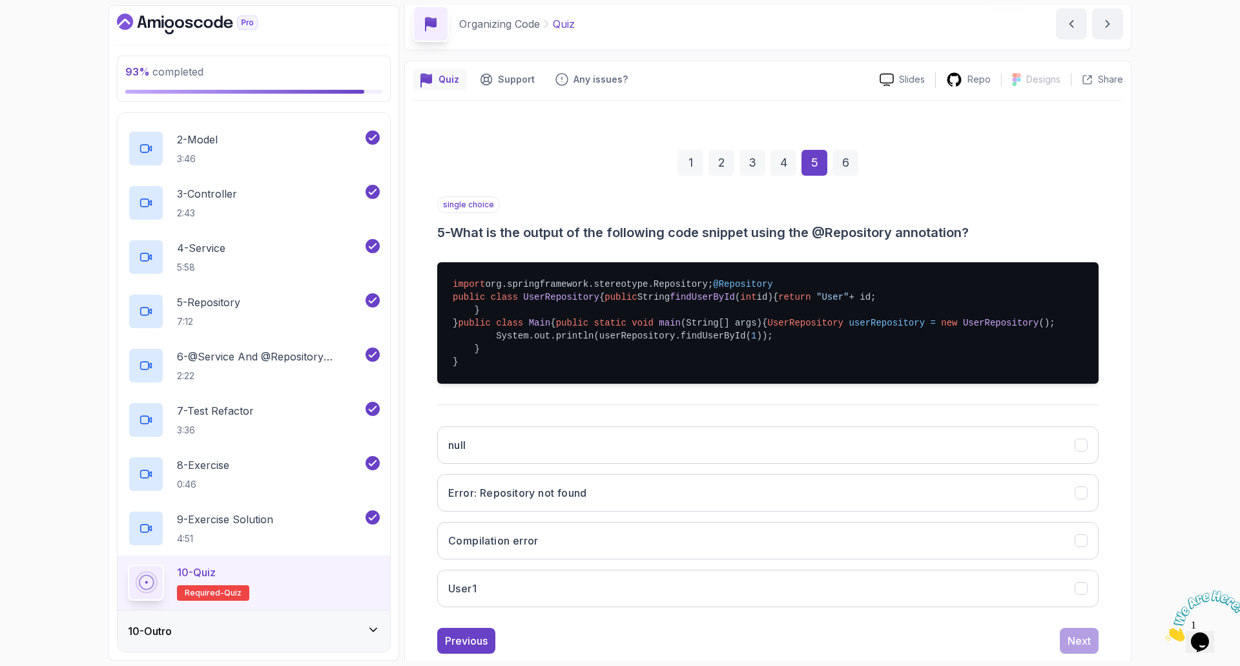
scroll to position [129, 0]
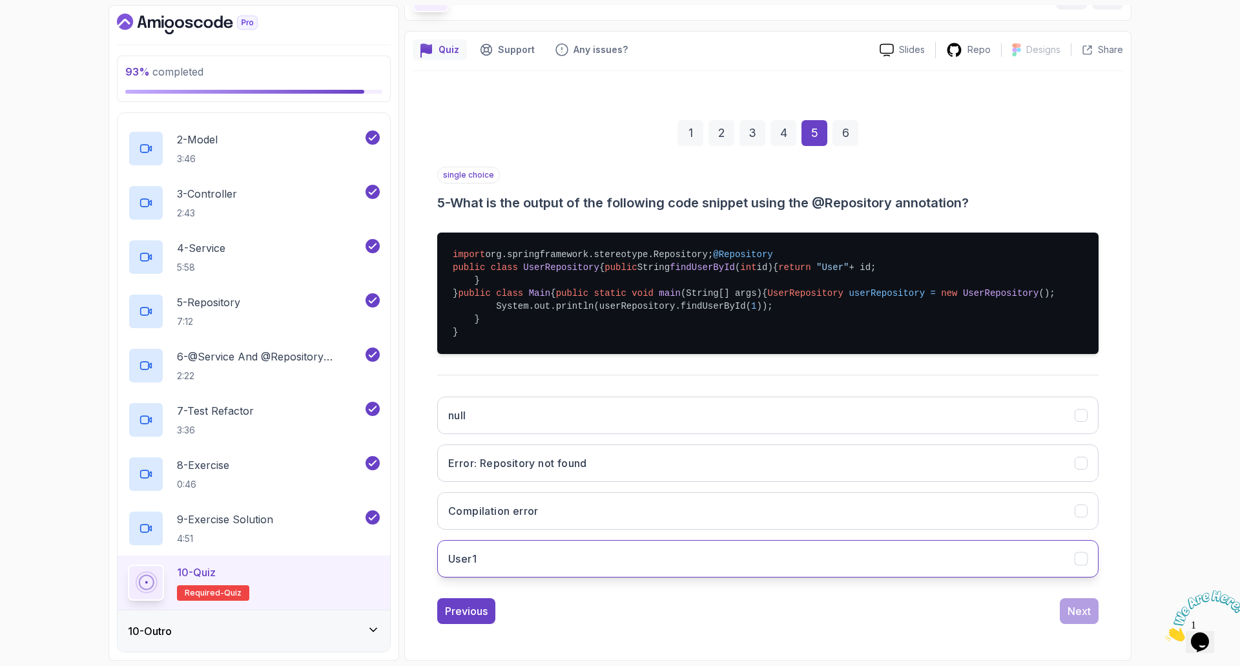
click at [540, 577] on button "User1" at bounding box center [767, 558] width 661 height 37
click at [1070, 615] on div "Next" at bounding box center [1078, 610] width 23 height 15
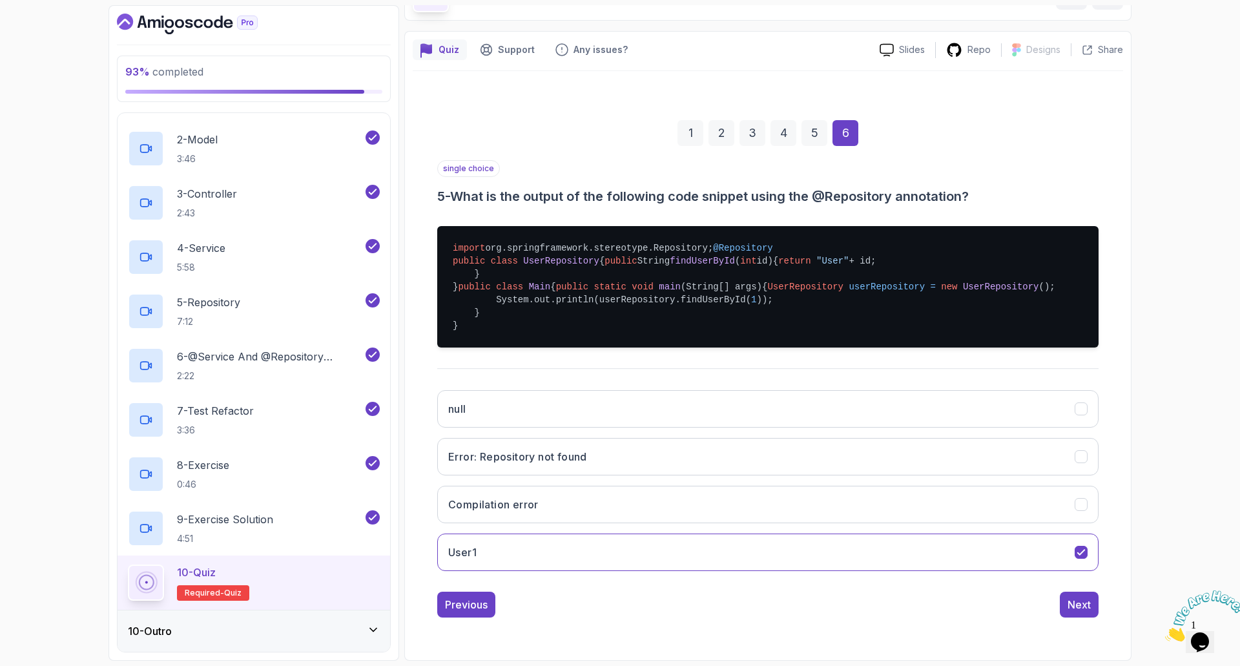
scroll to position [0, 0]
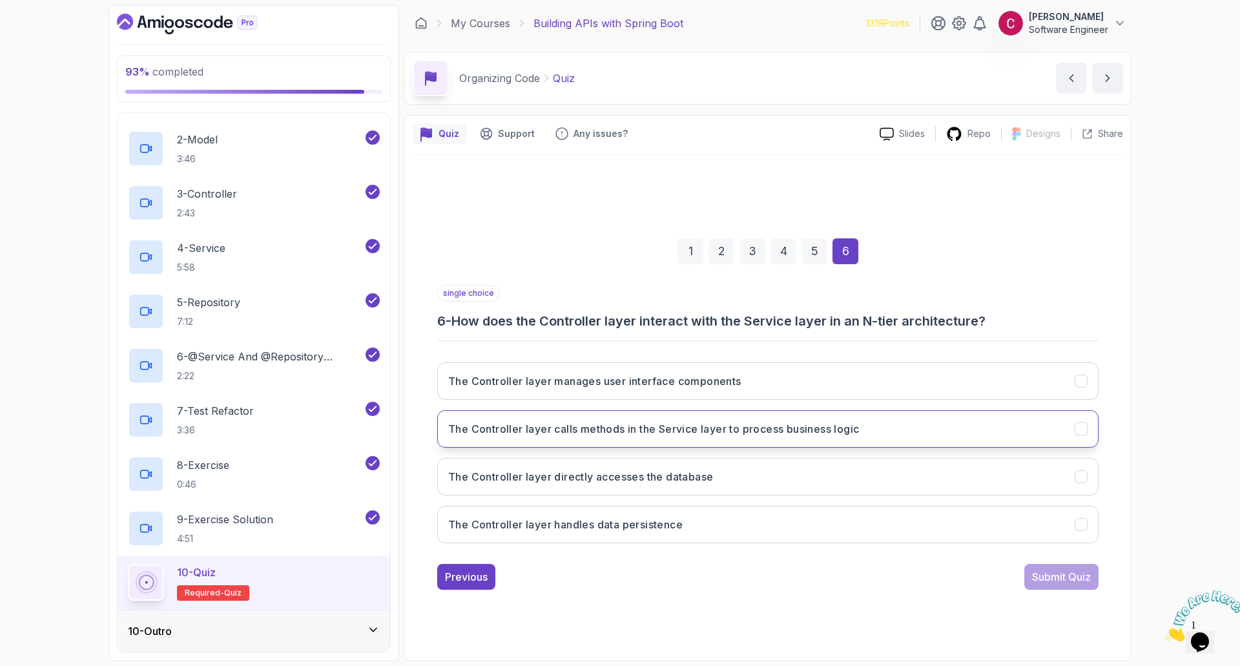
click at [595, 427] on h3 "The Controller layer calls methods in the Service layer to process business log…" at bounding box center [653, 428] width 411 height 15
click at [1048, 574] on div "Submit Quiz" at bounding box center [1061, 576] width 59 height 15
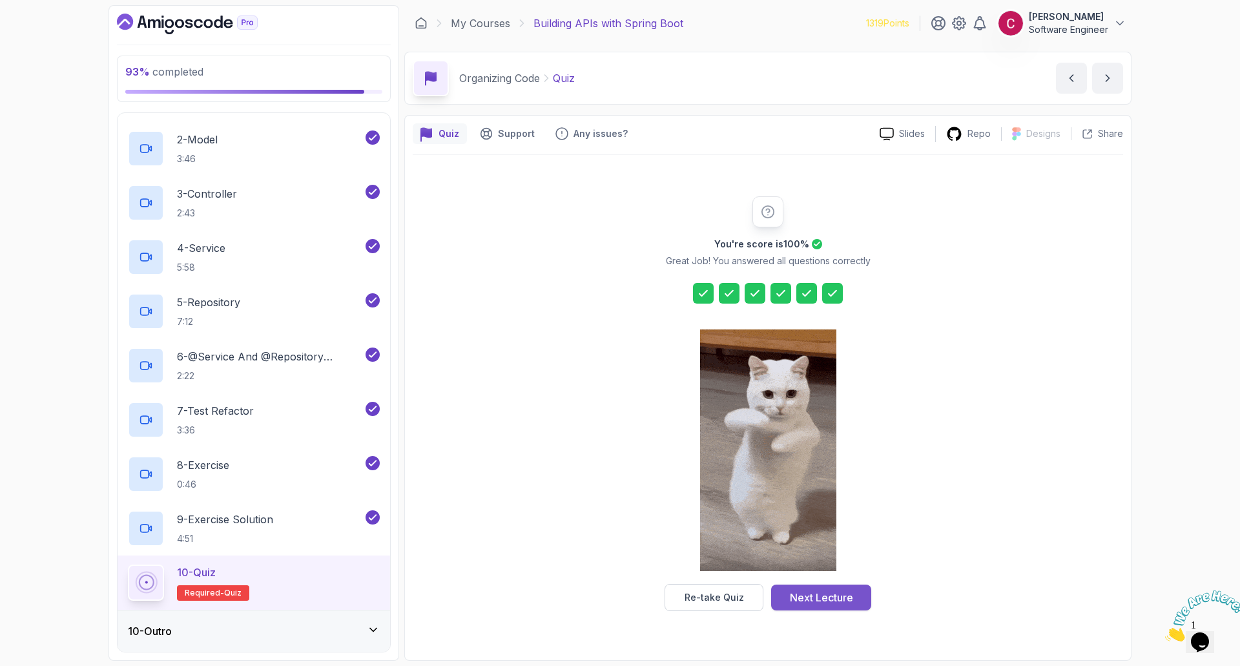
click at [825, 598] on div "Next Lecture" at bounding box center [821, 597] width 63 height 15
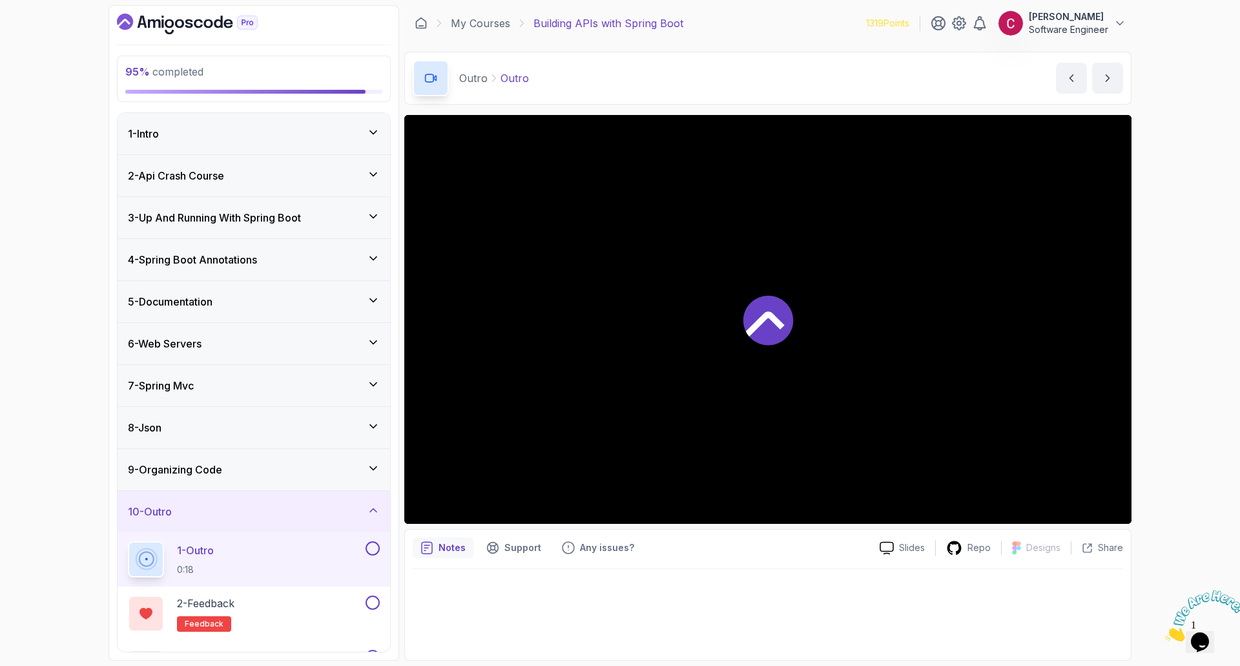
scroll to position [43, 0]
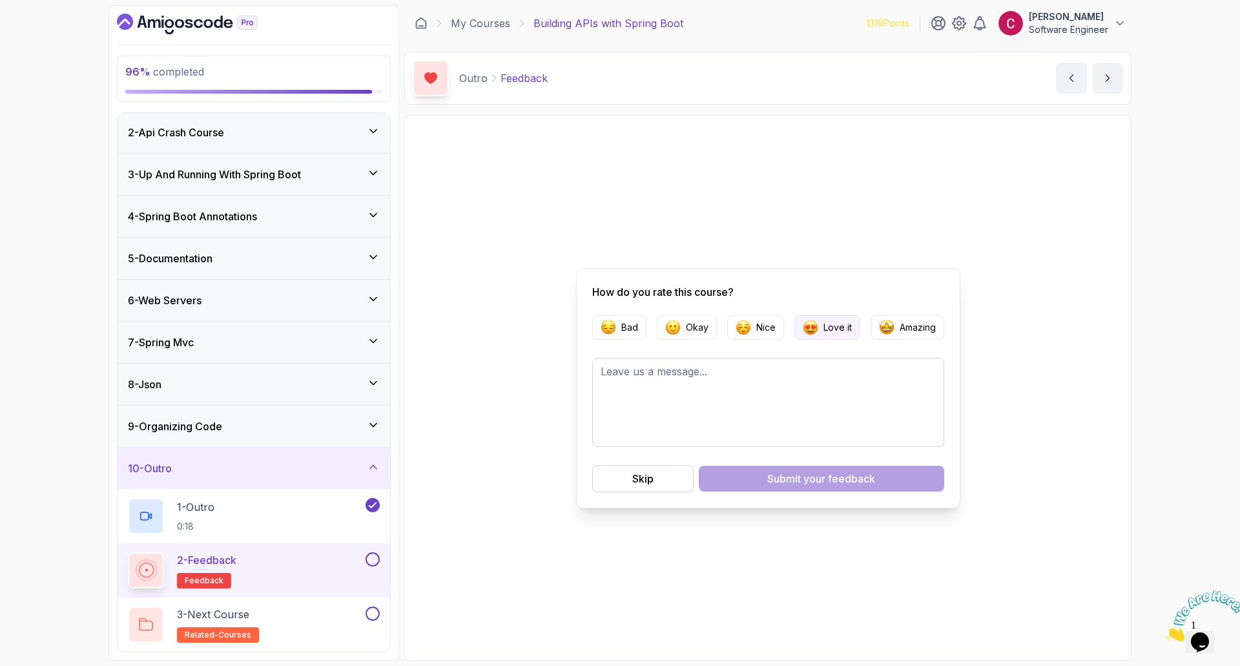
click at [834, 322] on p "Love it" at bounding box center [837, 327] width 28 height 13
click at [796, 479] on div "Submit your feedback" at bounding box center [821, 478] width 108 height 15
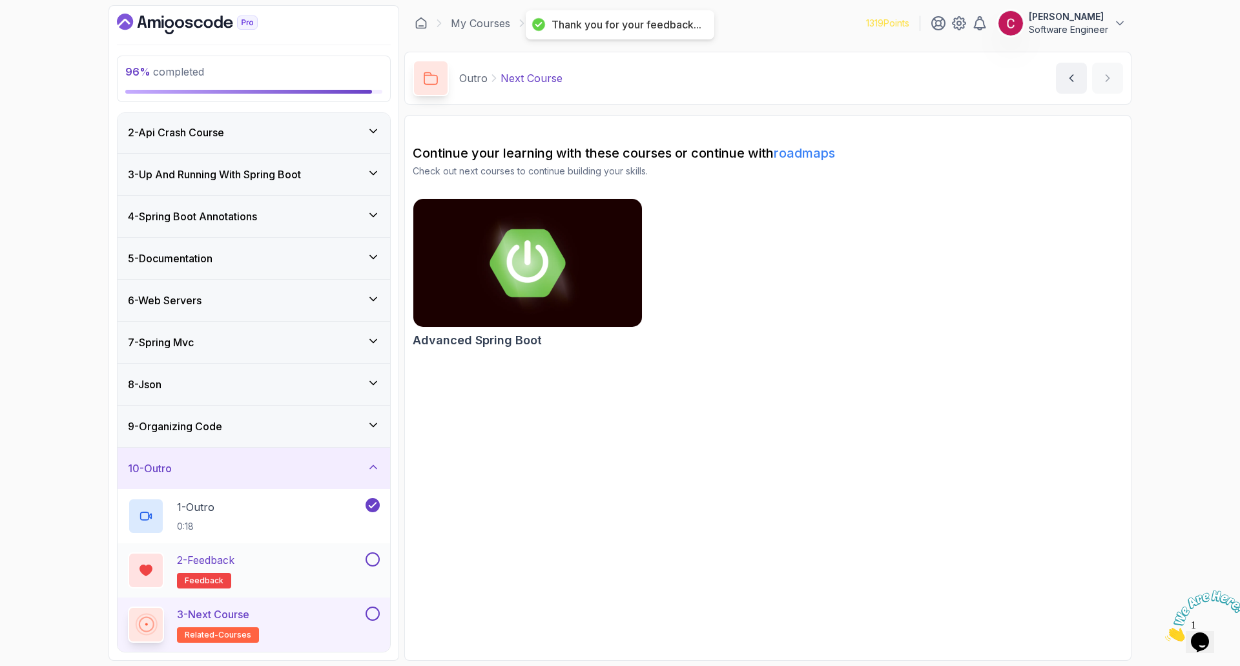
click at [376, 559] on button at bounding box center [372, 559] width 14 height 14
click at [376, 608] on button at bounding box center [372, 613] width 14 height 14
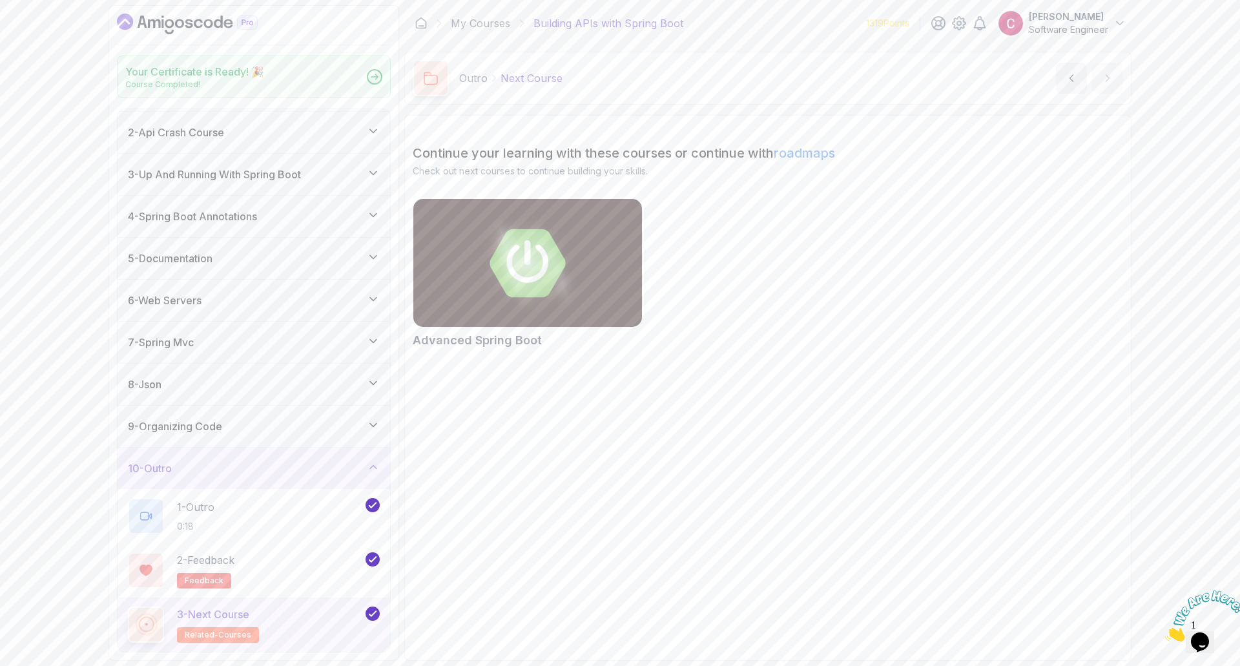
scroll to position [39, 0]
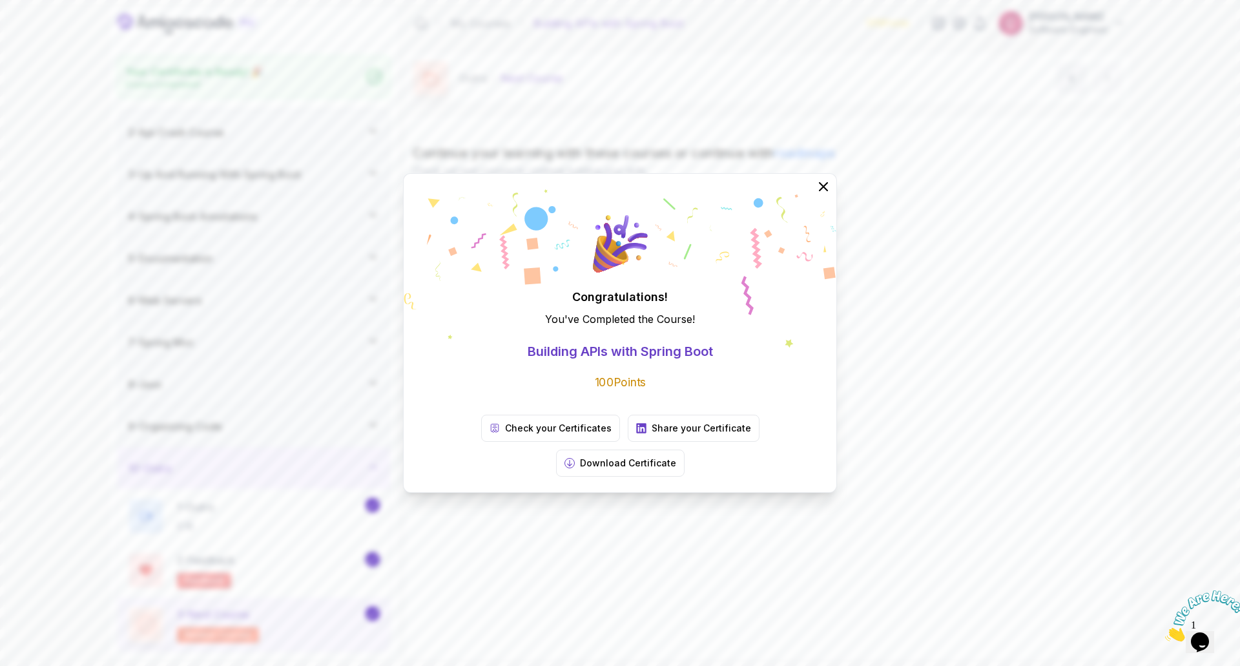
click at [704, 546] on div "Congratulations! You've Completed the Course ! Building APIs with Spring Boot 1…" at bounding box center [620, 333] width 1240 height 666
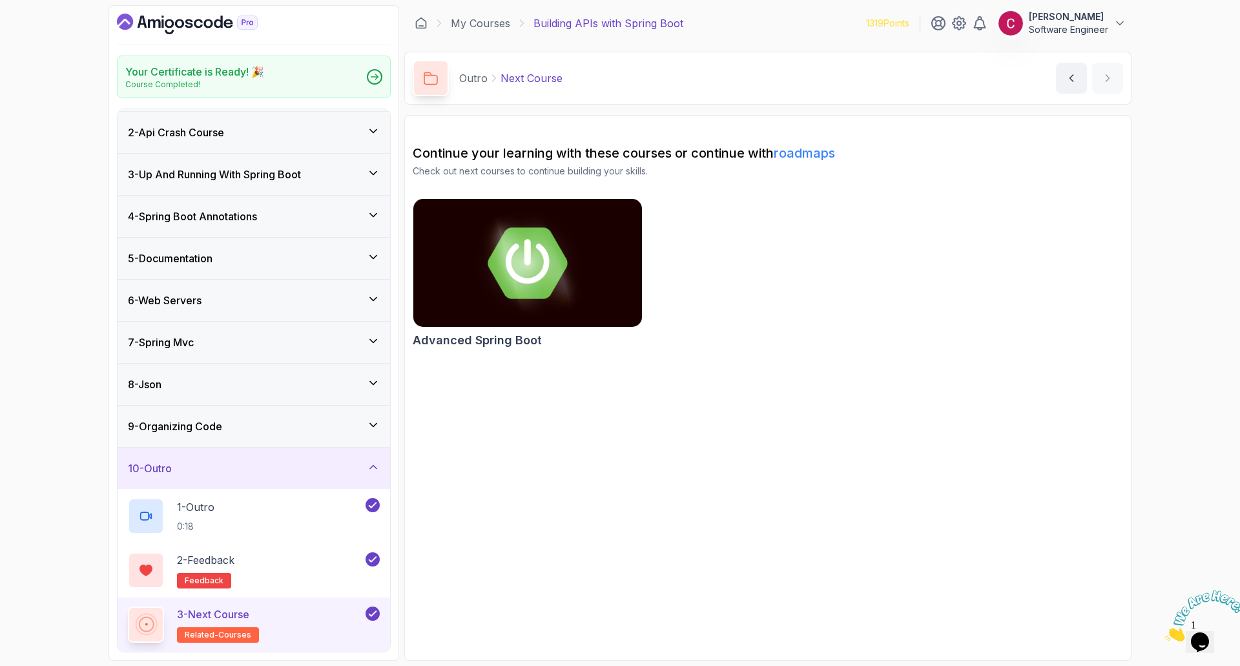
click at [563, 231] on img at bounding box center [527, 263] width 240 height 134
click at [207, 28] on icon "Dashboard" at bounding box center [187, 24] width 141 height 21
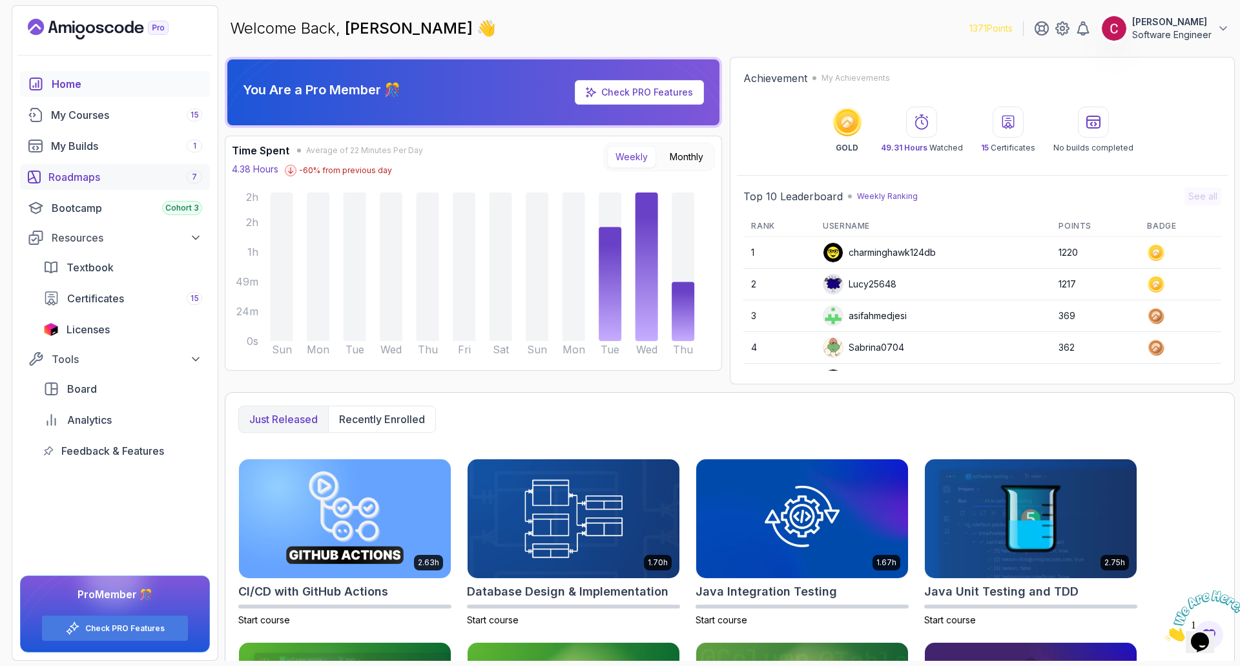
click at [100, 182] on div "Roadmaps 7" at bounding box center [125, 176] width 154 height 15
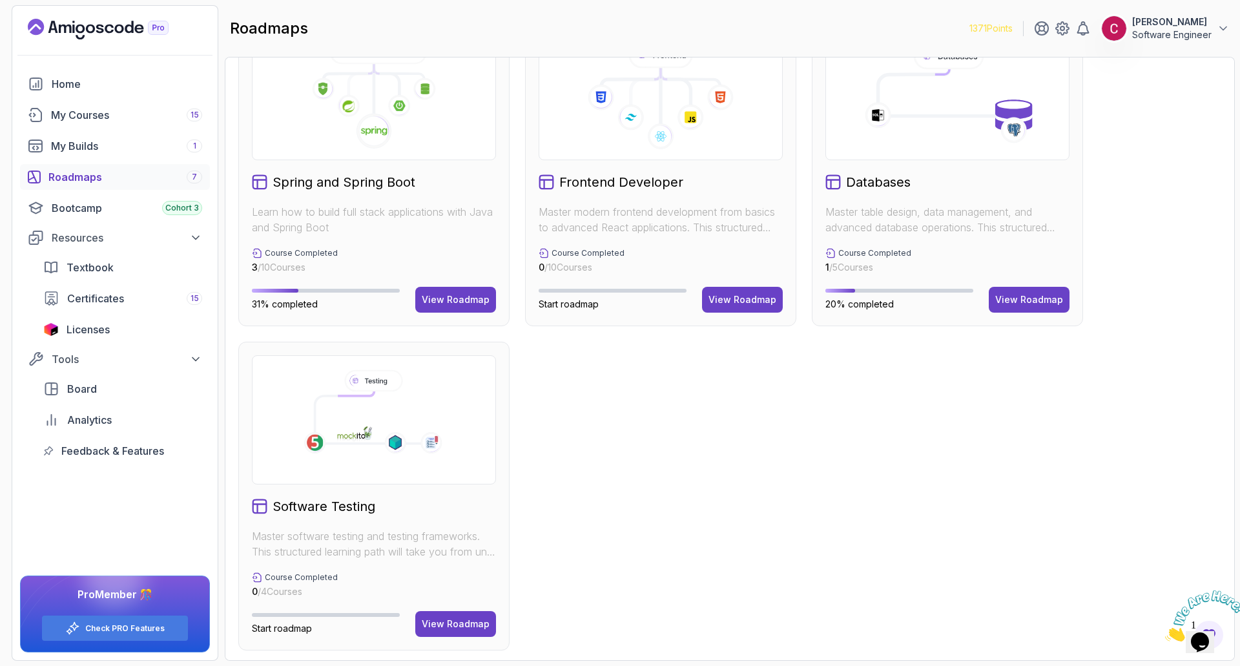
scroll to position [380, 0]
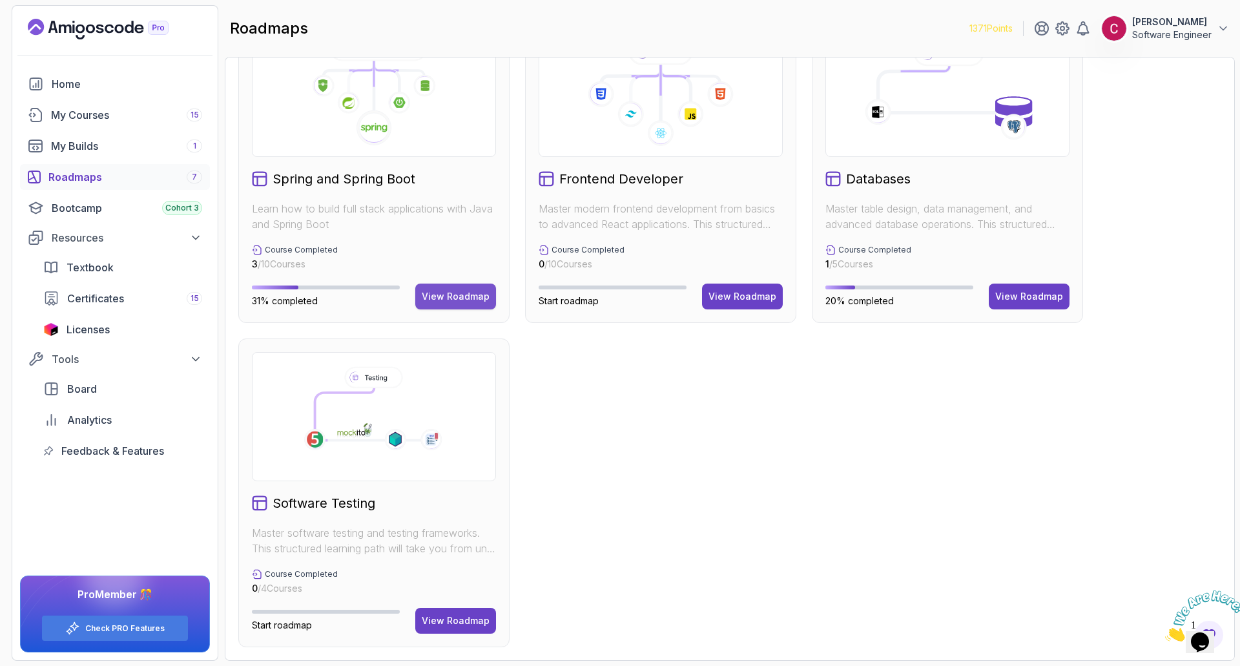
click at [458, 294] on div "View Roadmap" at bounding box center [456, 296] width 68 height 13
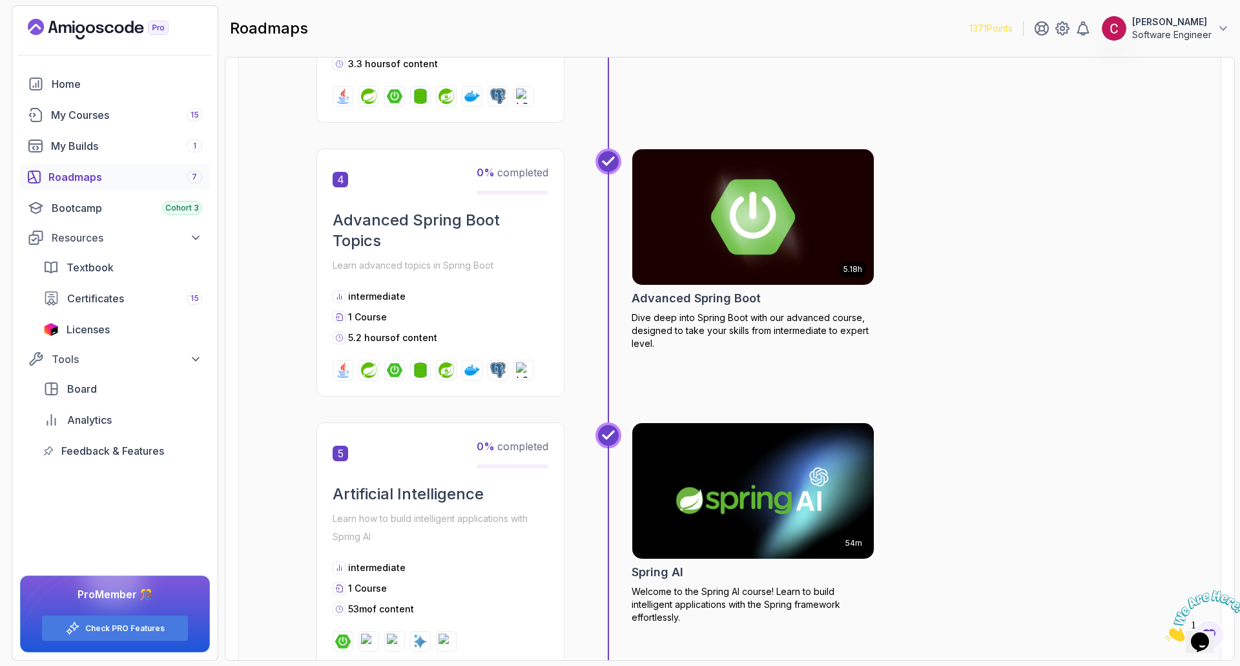
scroll to position [1046, 0]
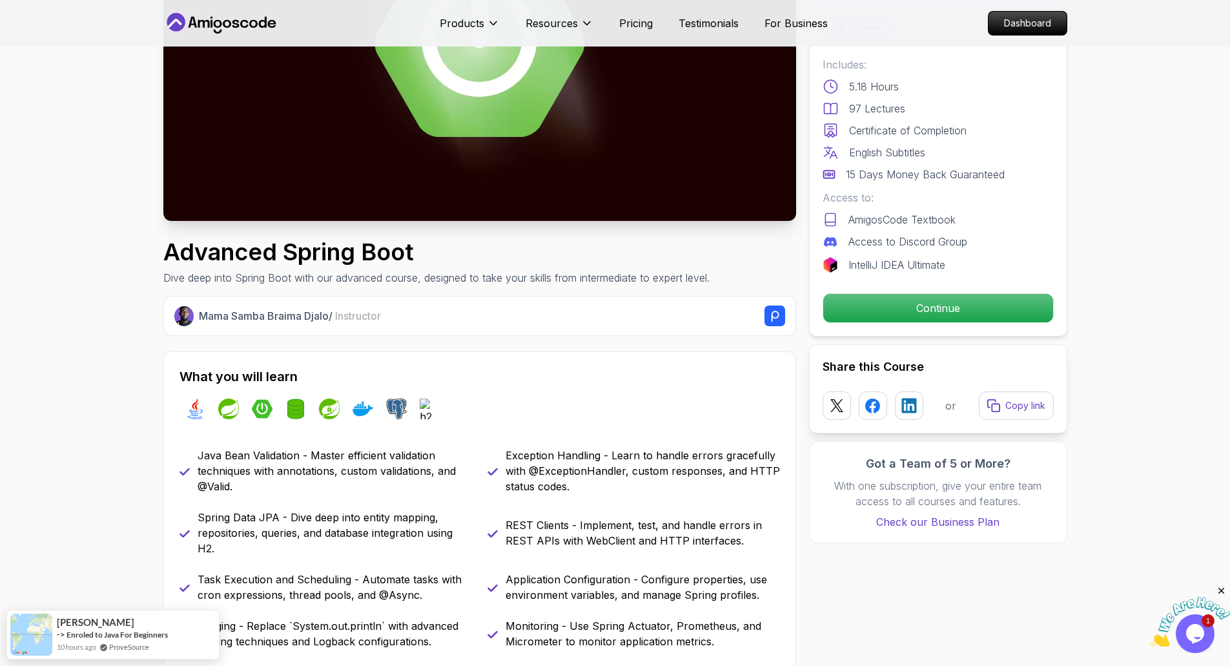
scroll to position [194, 0]
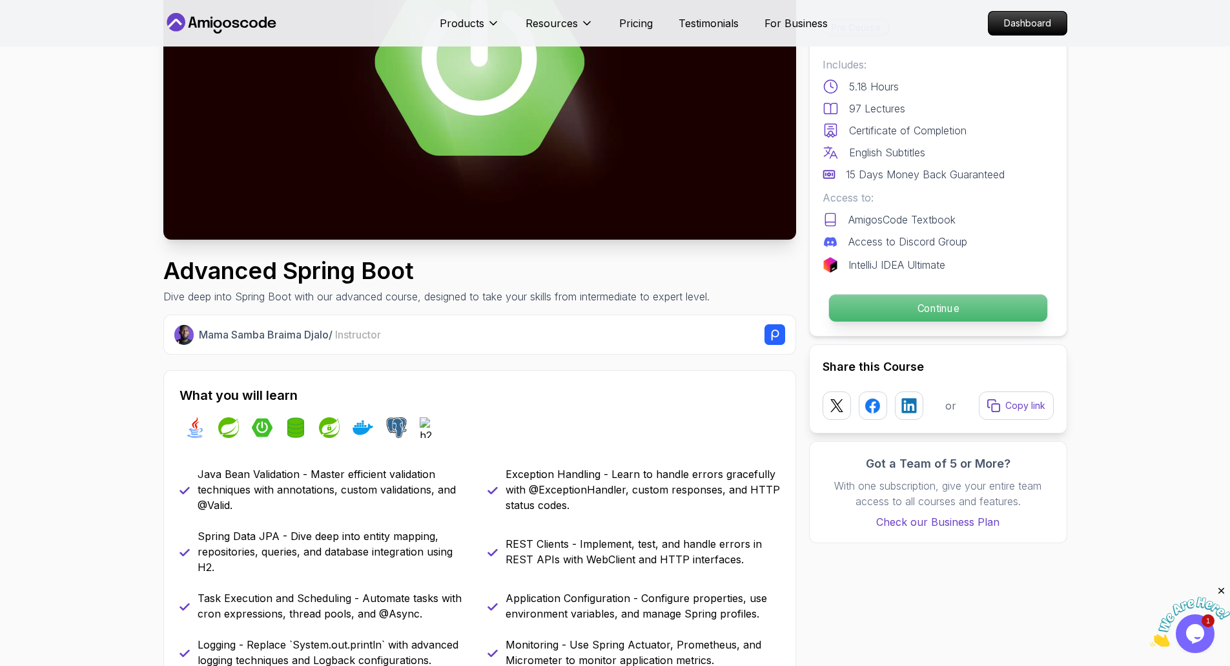
click at [896, 305] on p "Continue" at bounding box center [937, 307] width 218 height 27
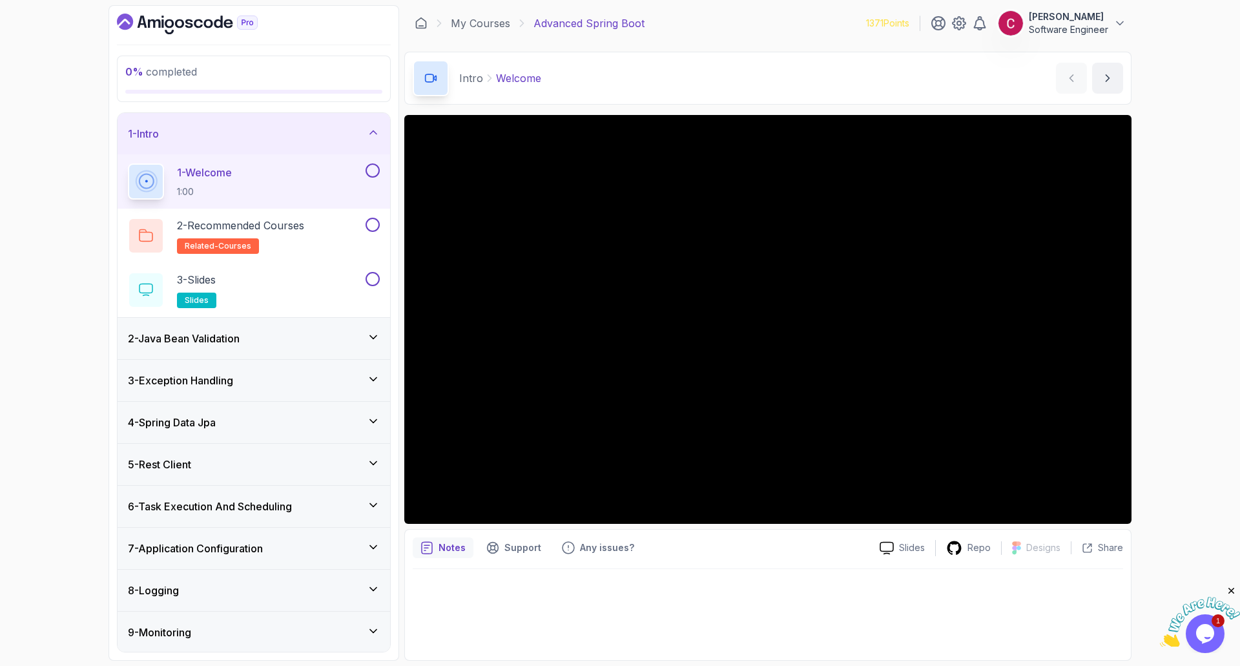
click at [36, 192] on div "0 % completed 1 - Intro 1 - Welcome 1:00 2 - Recommended Courses related-course…" at bounding box center [620, 333] width 1240 height 666
drag, startPoint x: 1215, startPoint y: 482, endPoint x: 2209, endPoint y: 862, distance: 1064.4
click at [1215, 482] on icon "Chat attention grabber" at bounding box center [1213, 479] width 12 height 12
click at [1229, 590] on icon "Close" at bounding box center [1232, 591] width 12 height 12
click at [1199, 466] on div "0 % completed 1 - Intro 1 - Welcome 1:00 2 - Recommended Courses related-course…" at bounding box center [620, 333] width 1240 height 666
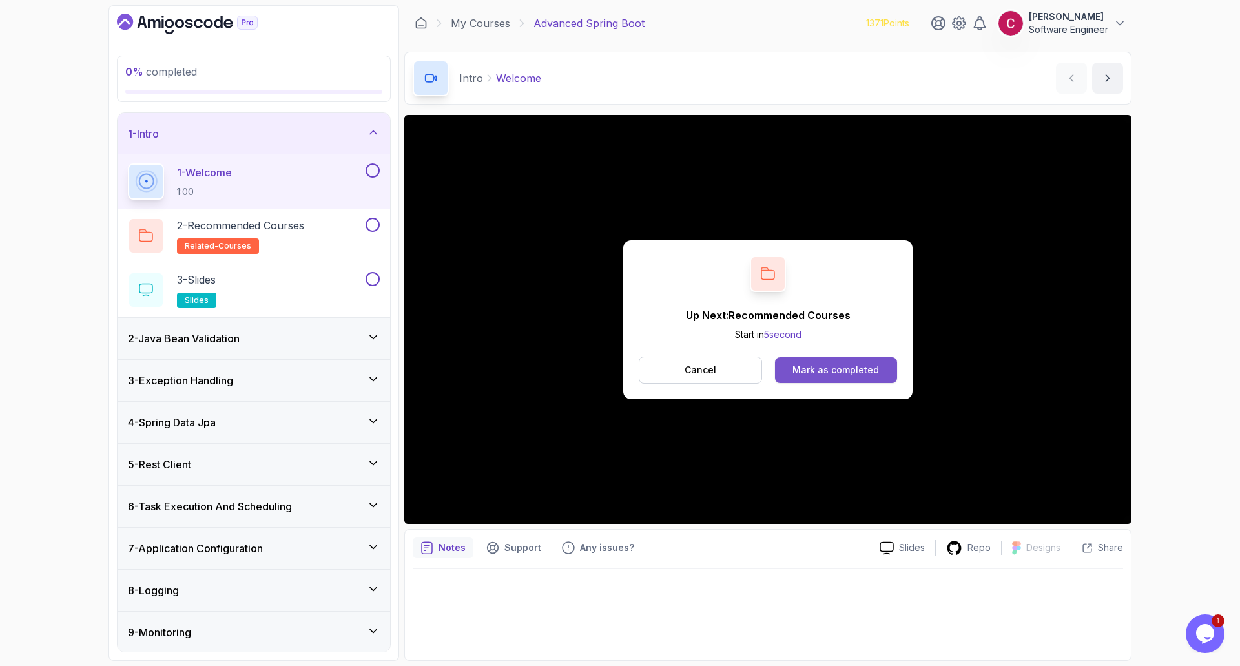
click at [810, 367] on div "Mark as completed" at bounding box center [835, 370] width 87 height 13
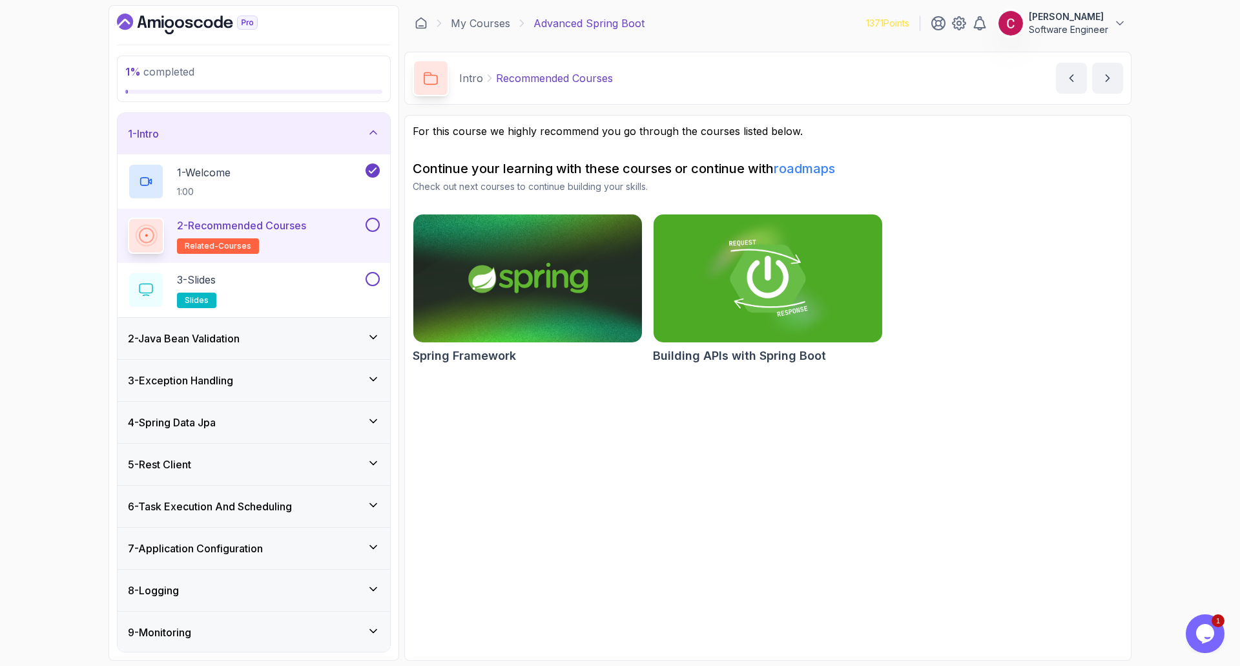
click at [376, 225] on button at bounding box center [372, 225] width 14 height 14
click at [334, 283] on div "3 - Slides slides" at bounding box center [245, 290] width 235 height 36
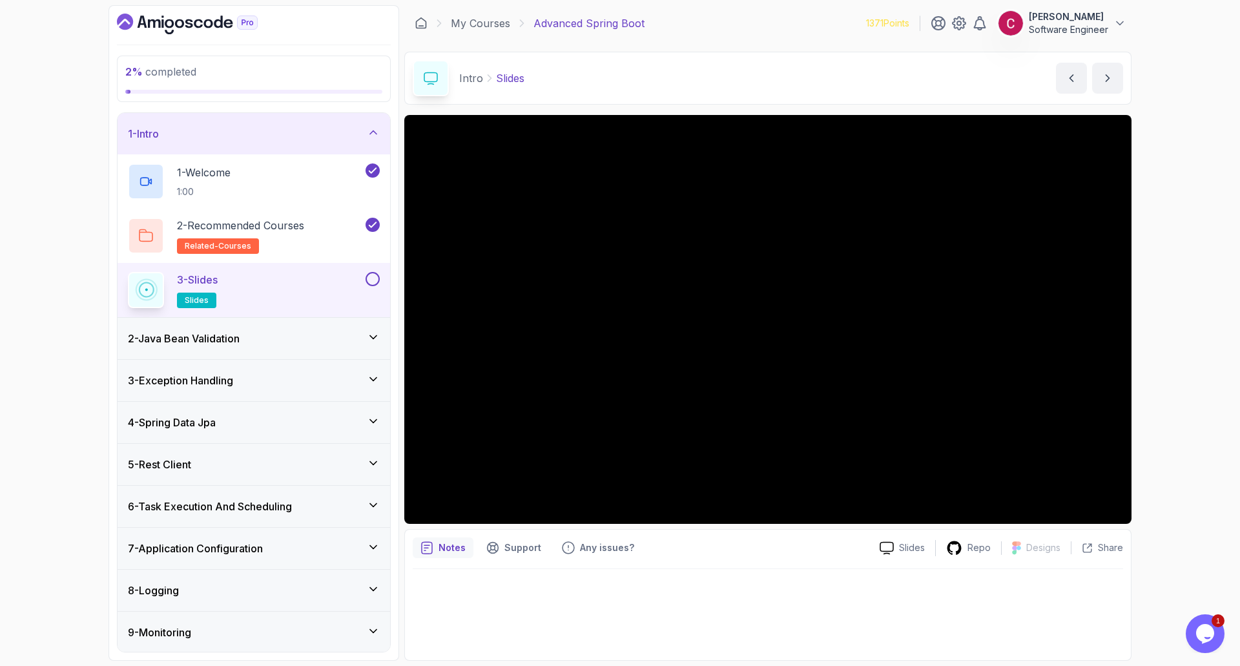
click at [377, 282] on button at bounding box center [372, 279] width 14 height 14
click at [378, 338] on icon at bounding box center [373, 337] width 13 height 13
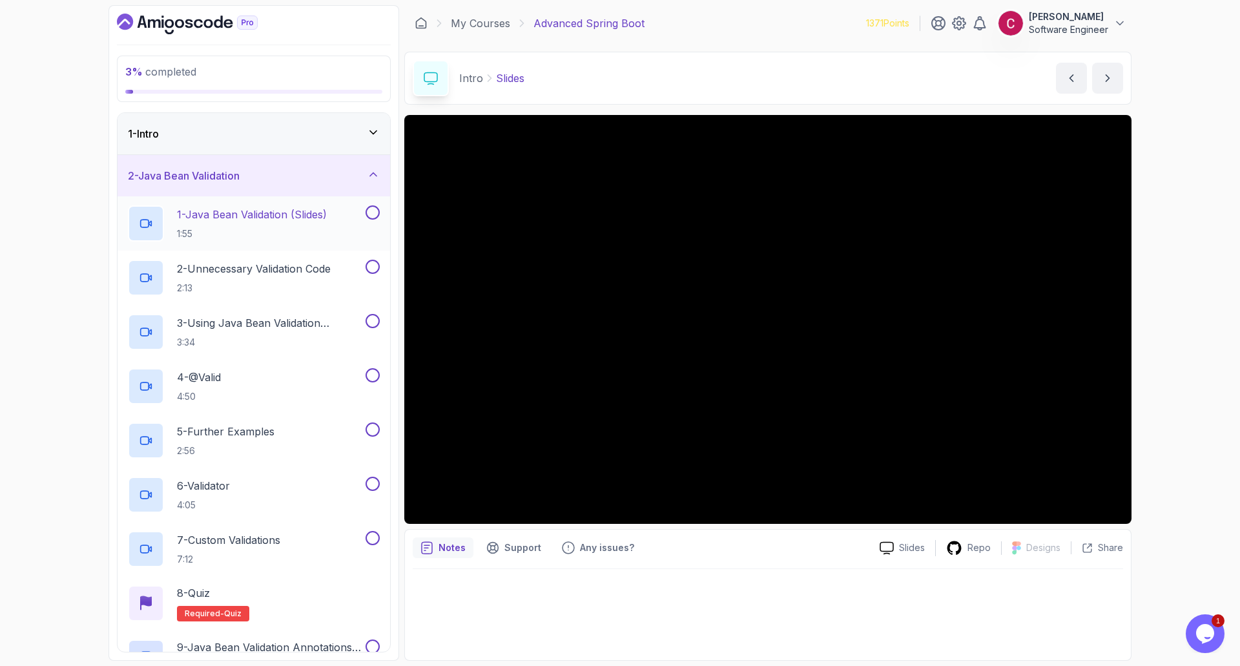
click at [312, 216] on p "1 - Java Bean Validation (Slides)" at bounding box center [252, 214] width 150 height 15
